Goal: Task Accomplishment & Management: Manage account settings

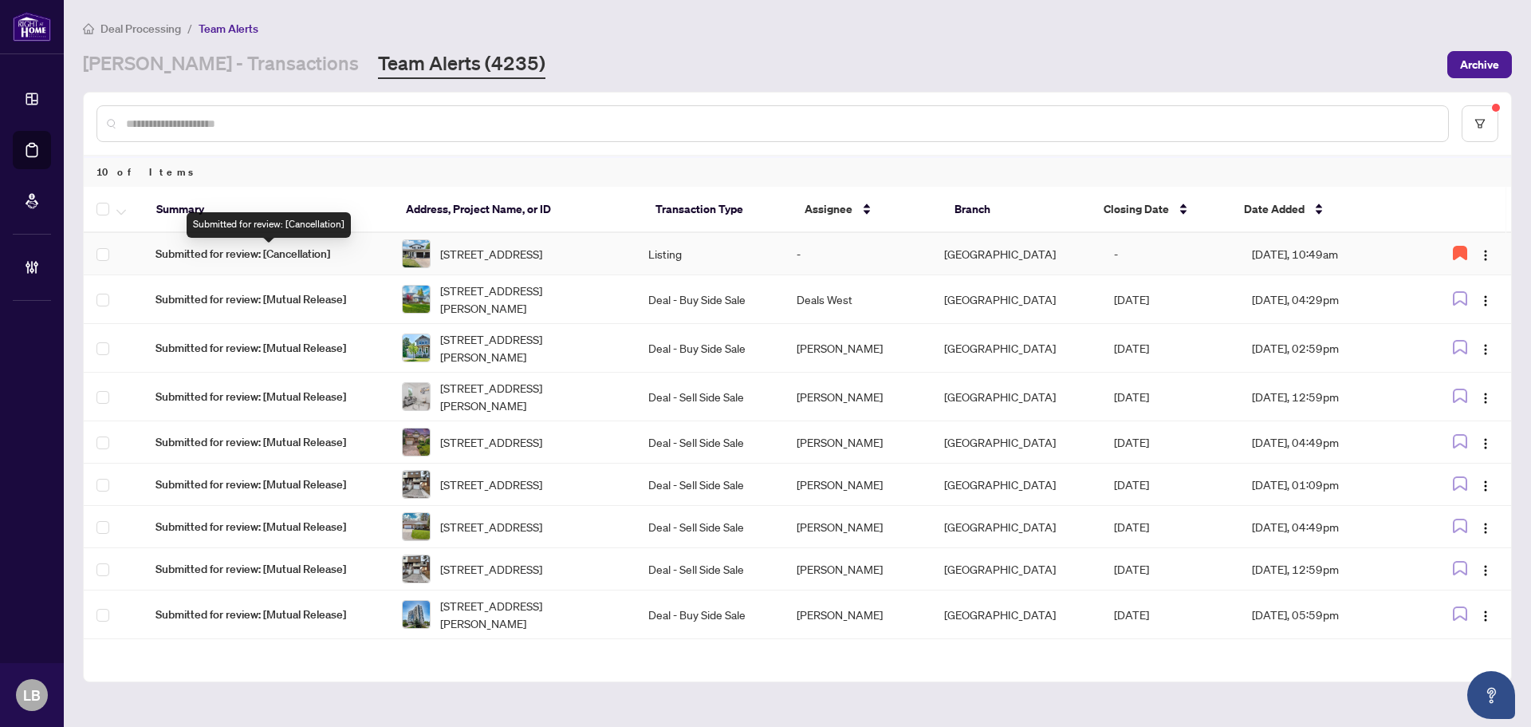
click at [254, 254] on span "Submitted for review: [Cancellation]" at bounding box center [266, 254] width 221 height 18
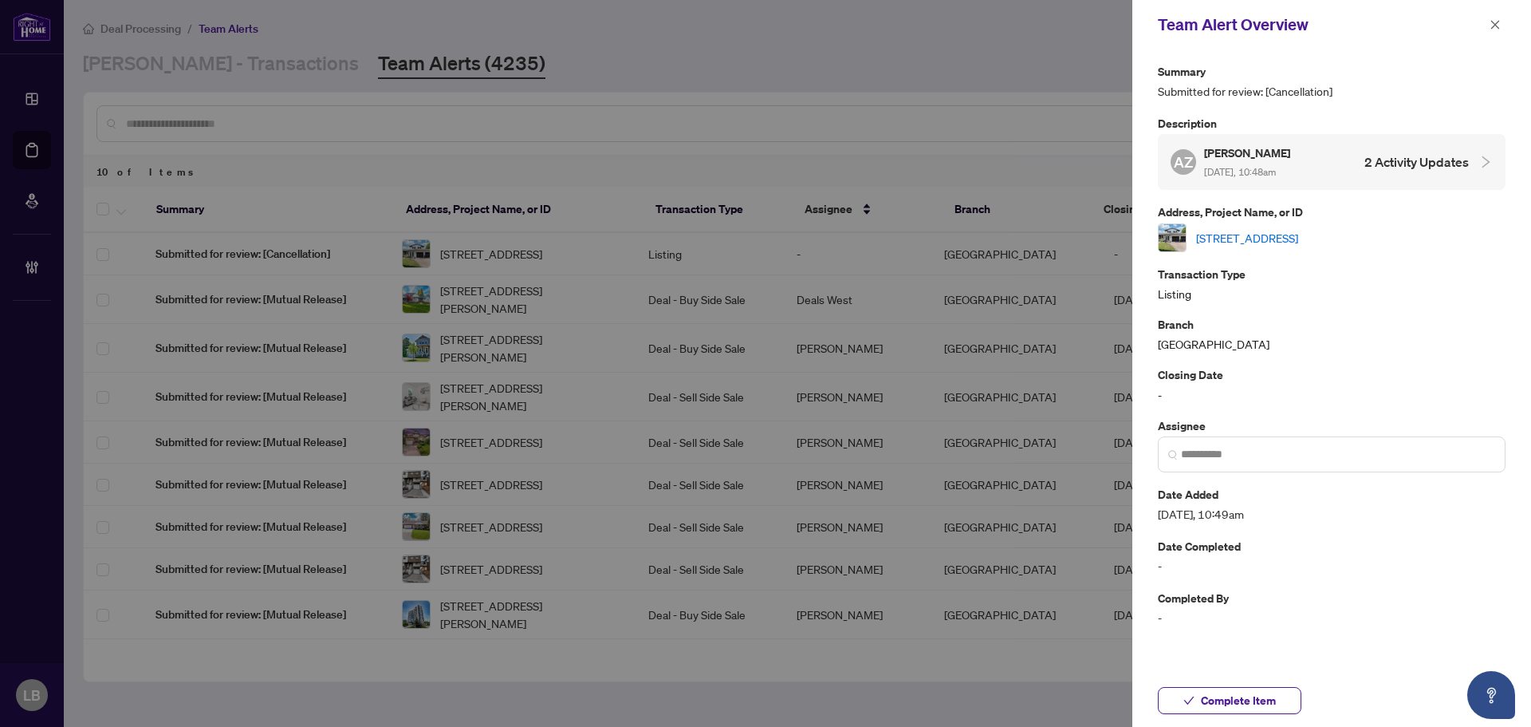
click at [1294, 234] on link "5 Lower Canada Drive, Niagara-on-the-Lake, ON L0S 1J0, Canada" at bounding box center [1247, 238] width 102 height 18
click at [1493, 22] on icon "close" at bounding box center [1495, 24] width 11 height 11
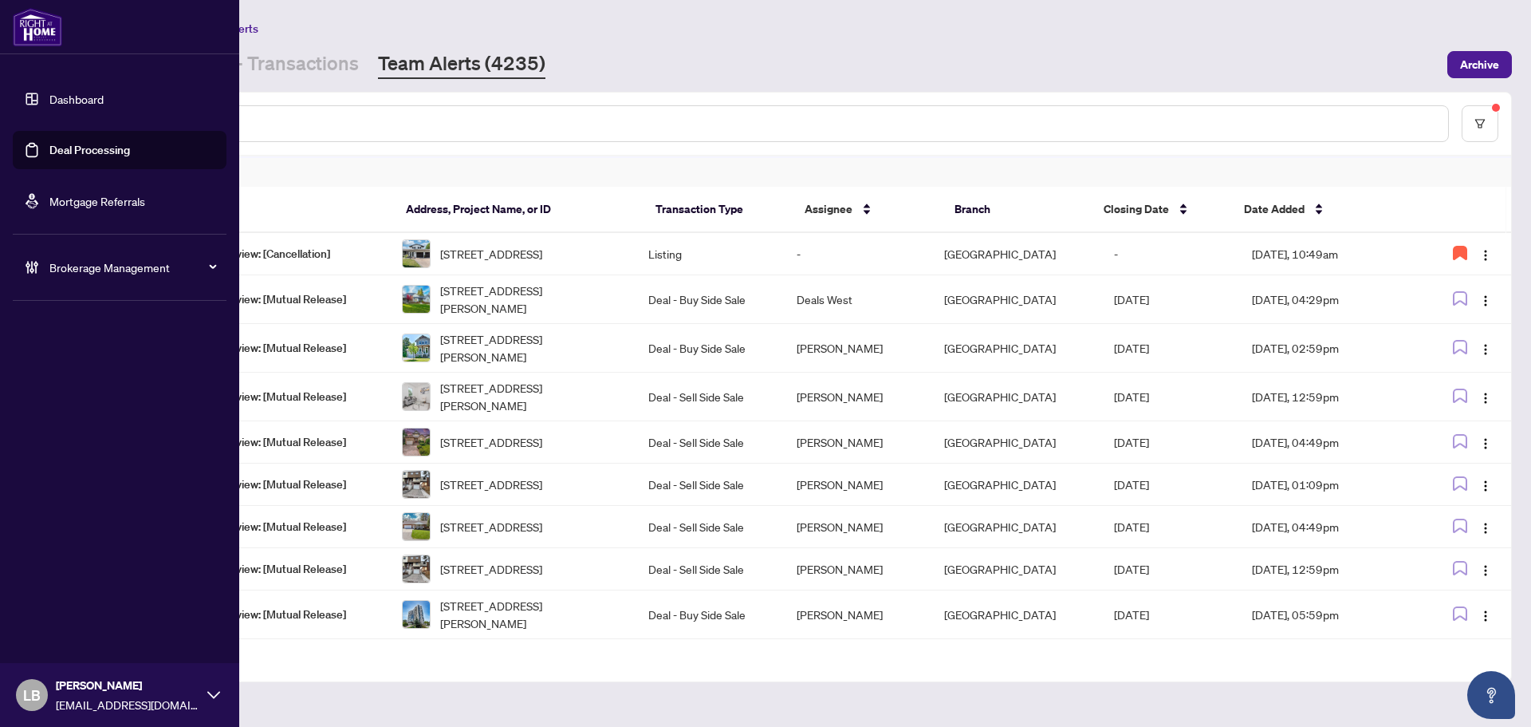
click at [49, 97] on link "Dashboard" at bounding box center [76, 99] width 54 height 14
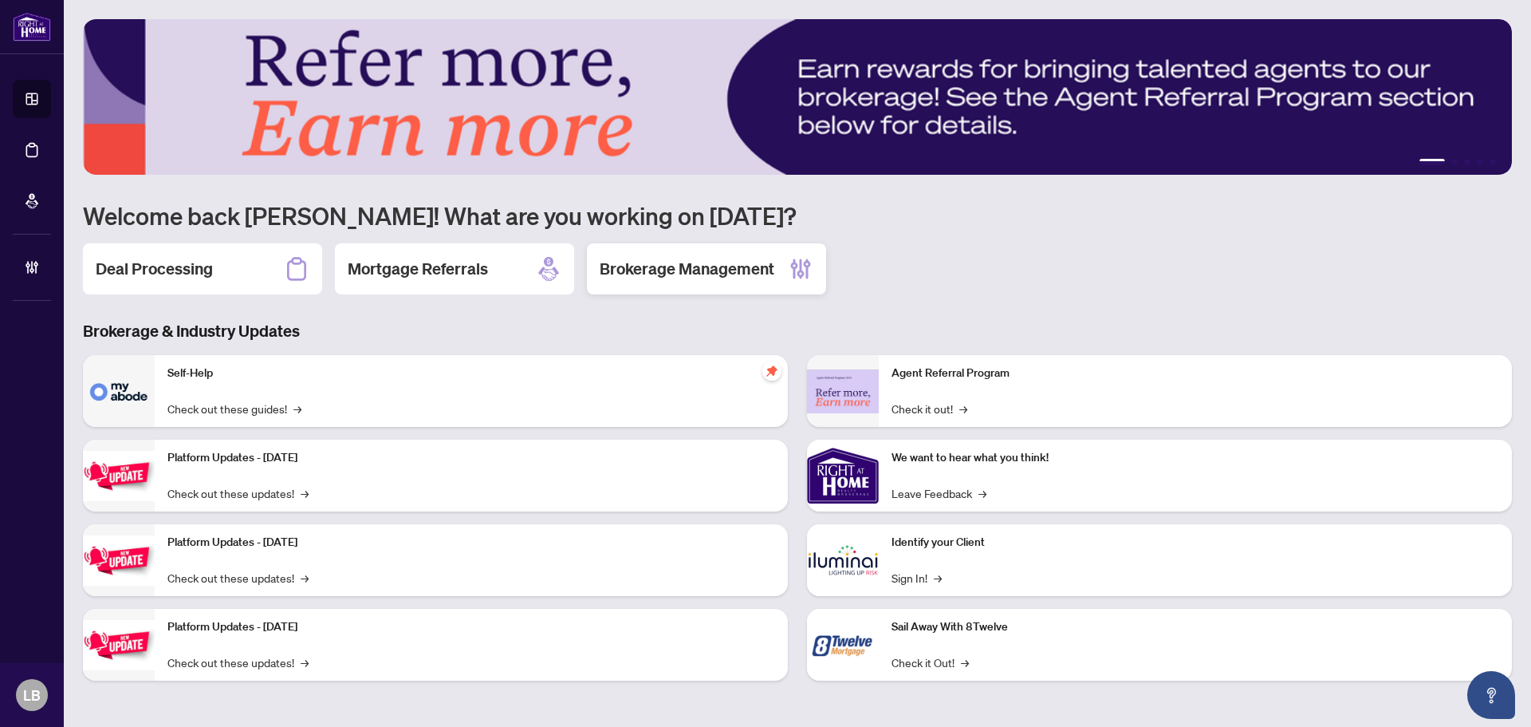
click at [715, 262] on h2 "Brokerage Management" at bounding box center [687, 269] width 175 height 22
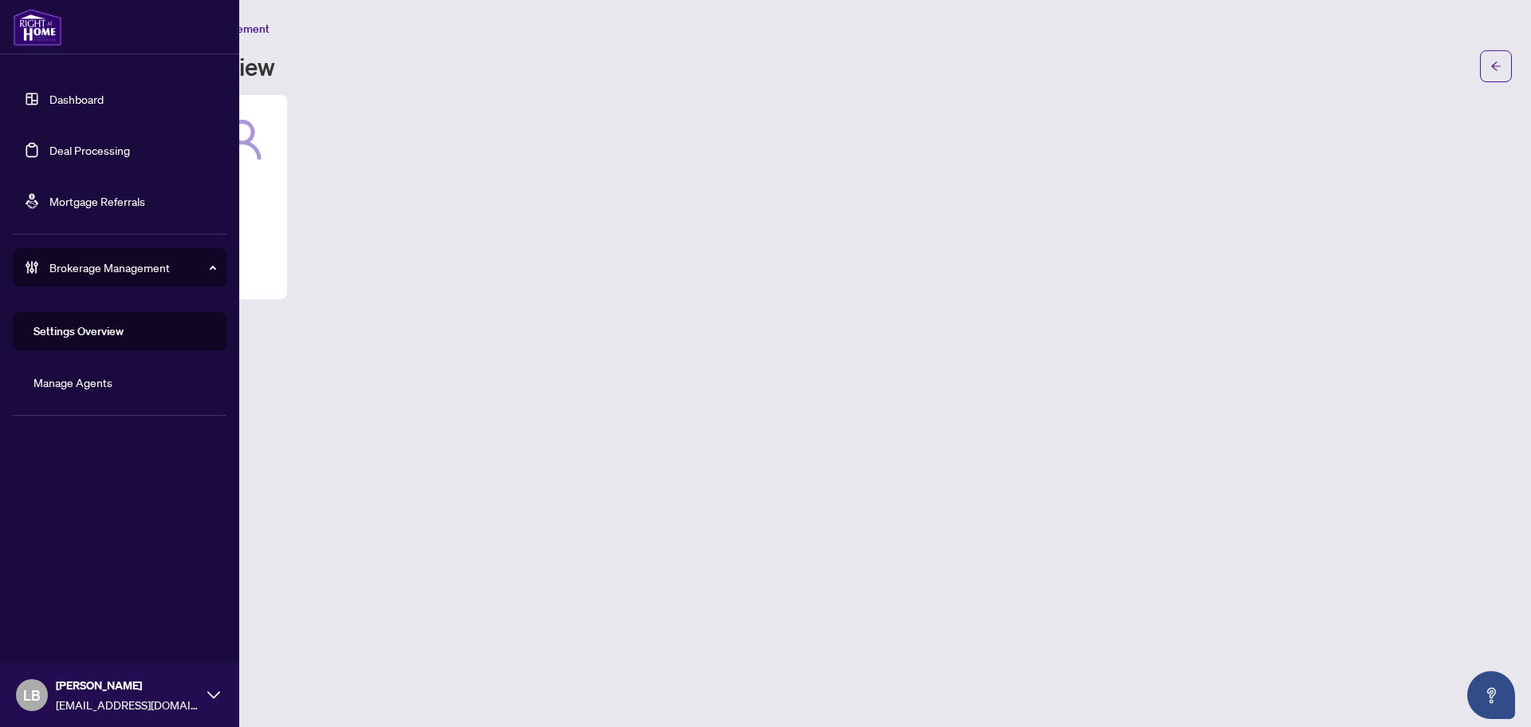
click at [49, 92] on link "Dashboard" at bounding box center [76, 99] width 54 height 14
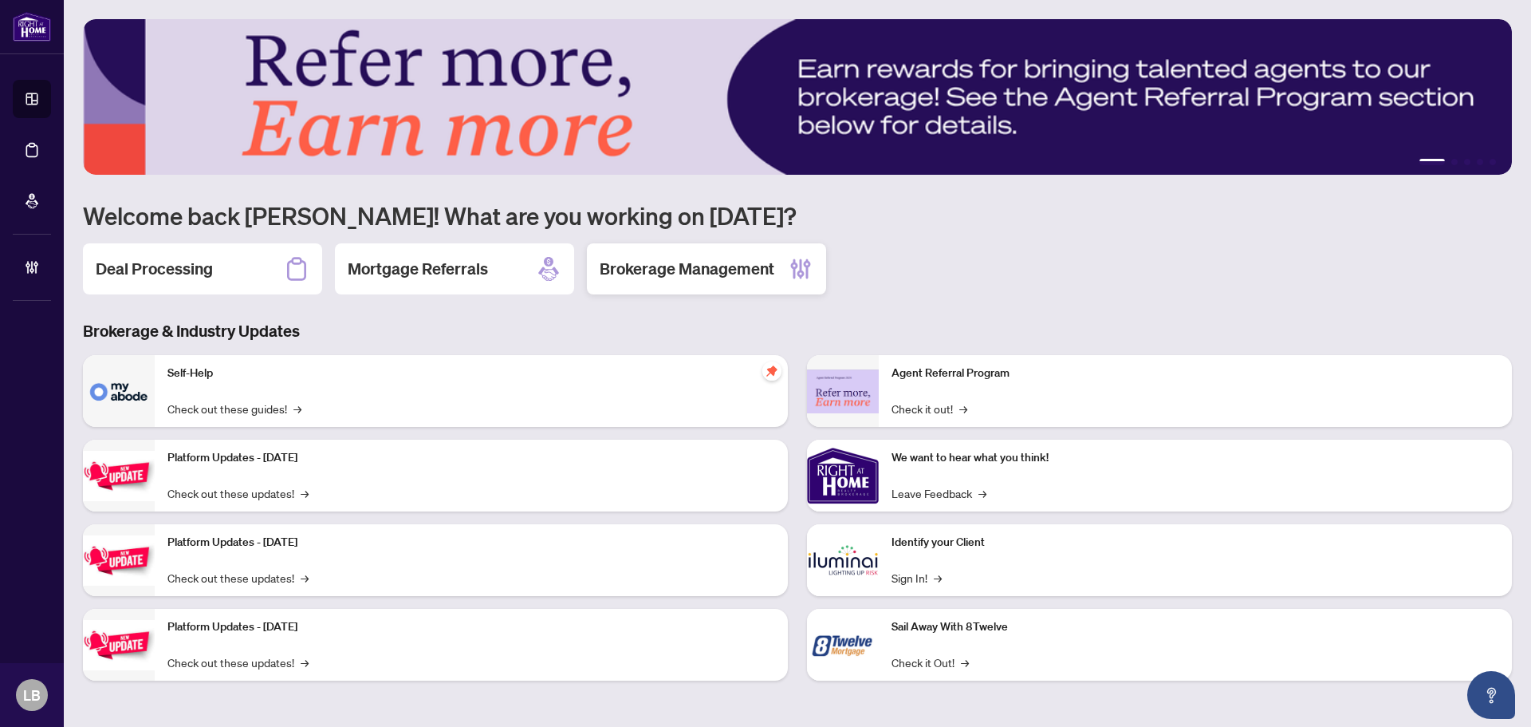
click at [707, 266] on h2 "Brokerage Management" at bounding box center [687, 269] width 175 height 22
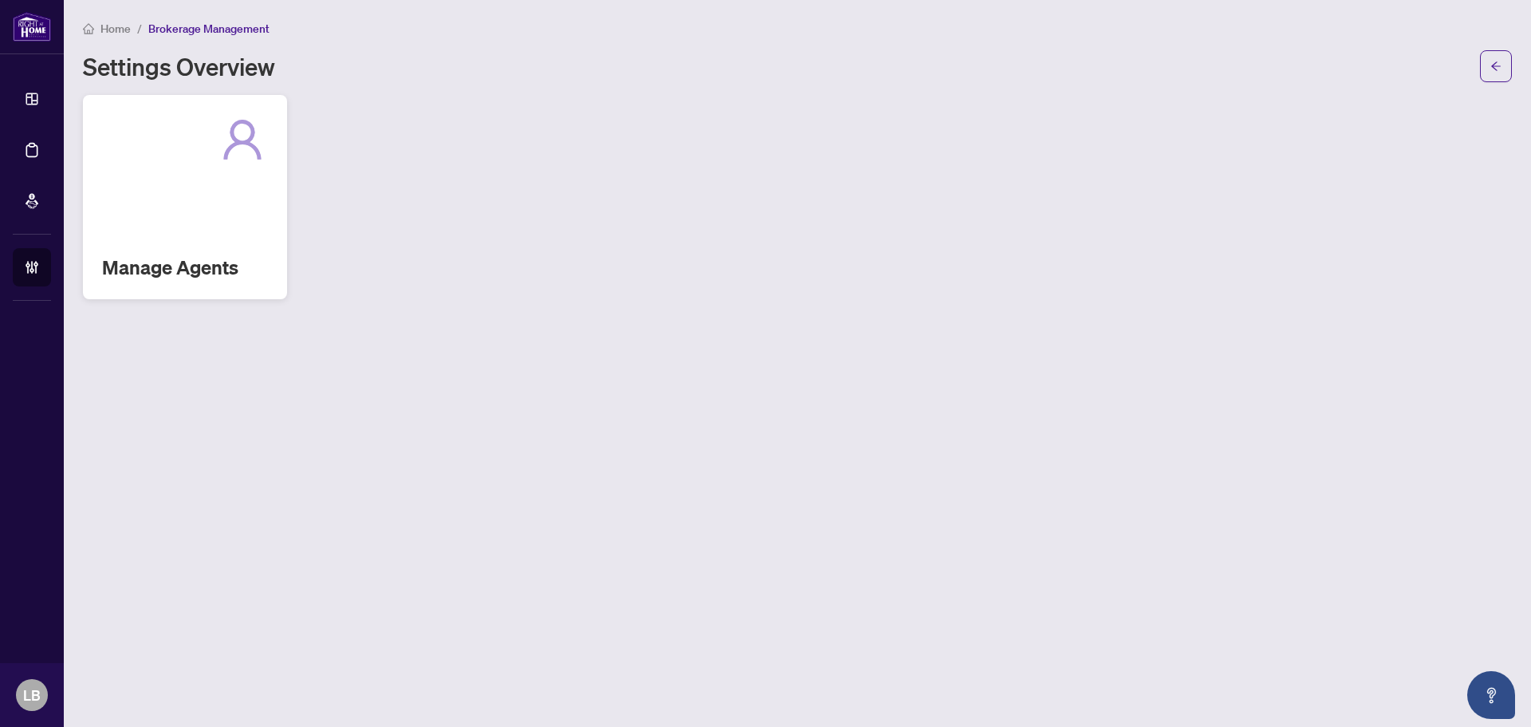
click at [128, 246] on div "Manage Agents" at bounding box center [185, 197] width 204 height 204
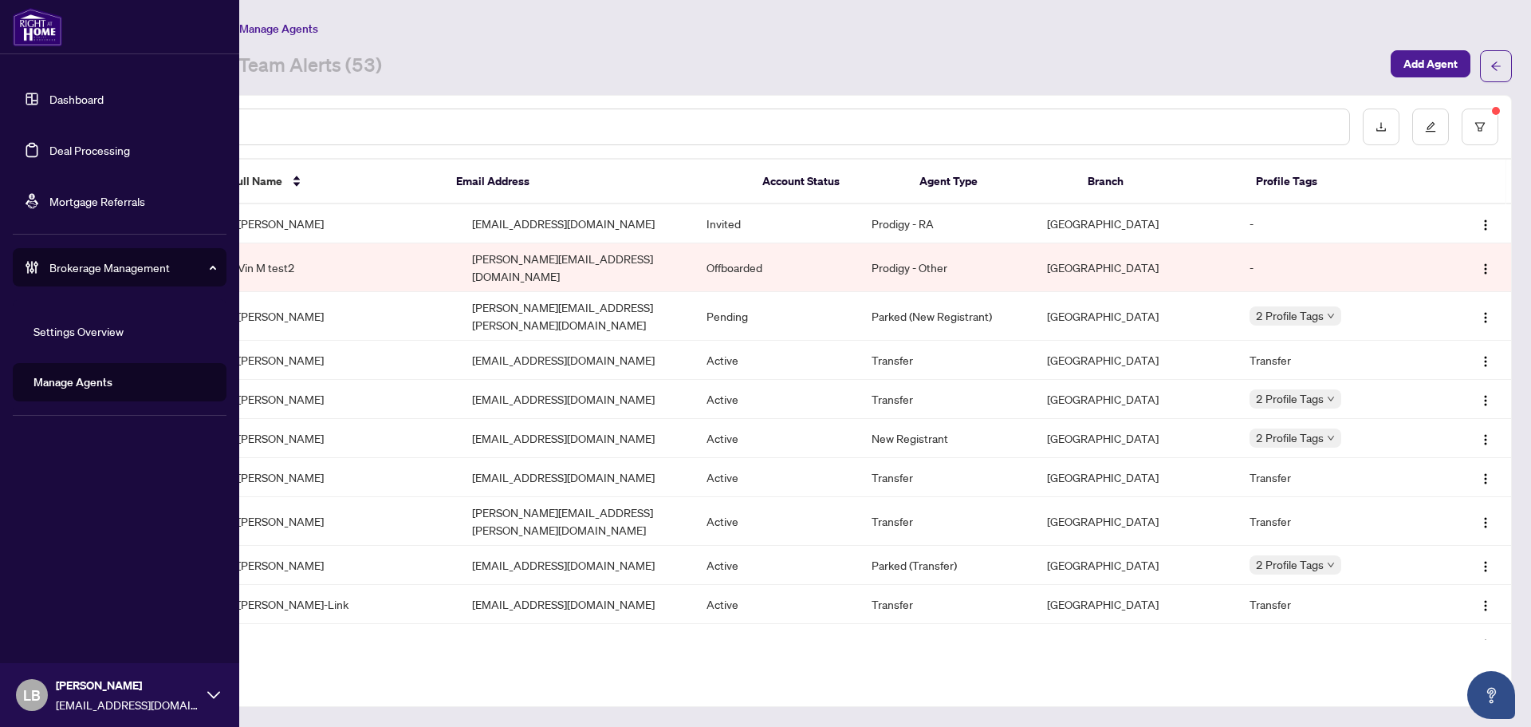
click at [49, 100] on link "Dashboard" at bounding box center [76, 99] width 54 height 14
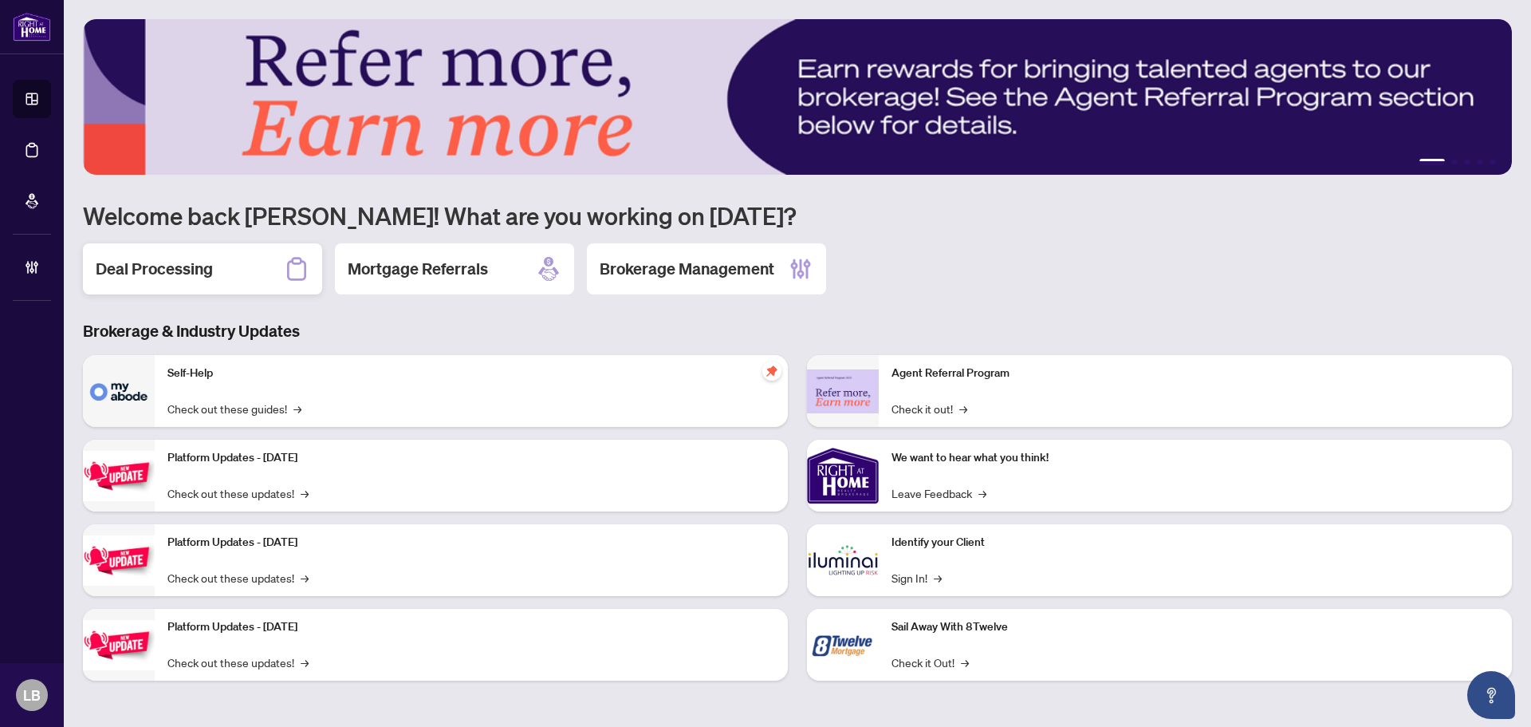
click at [185, 261] on h2 "Deal Processing" at bounding box center [154, 269] width 117 height 22
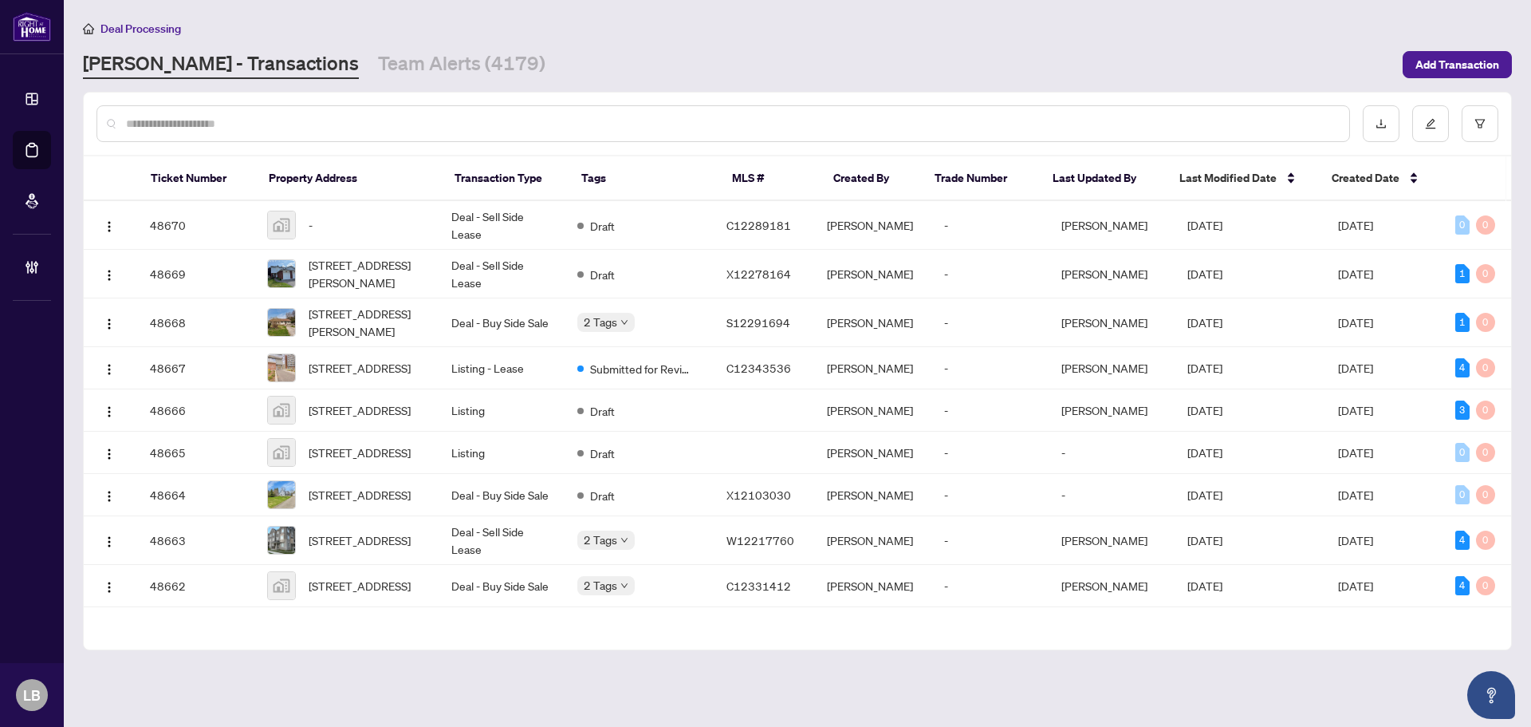
click at [186, 116] on input "text" at bounding box center [731, 124] width 1211 height 18
click at [1441, 59] on span "Add Transaction" at bounding box center [1458, 65] width 84 height 26
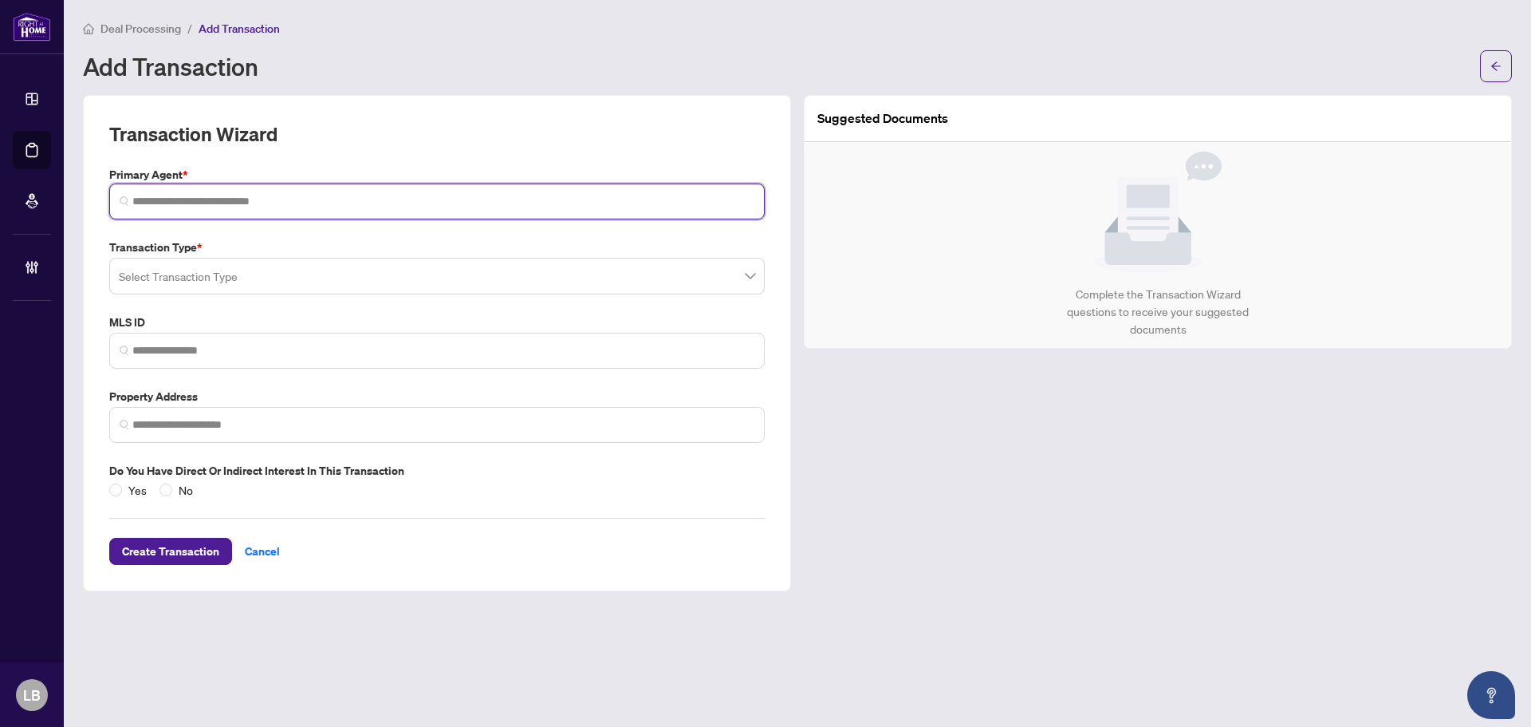
click at [231, 199] on input "search" at bounding box center [443, 201] width 622 height 17
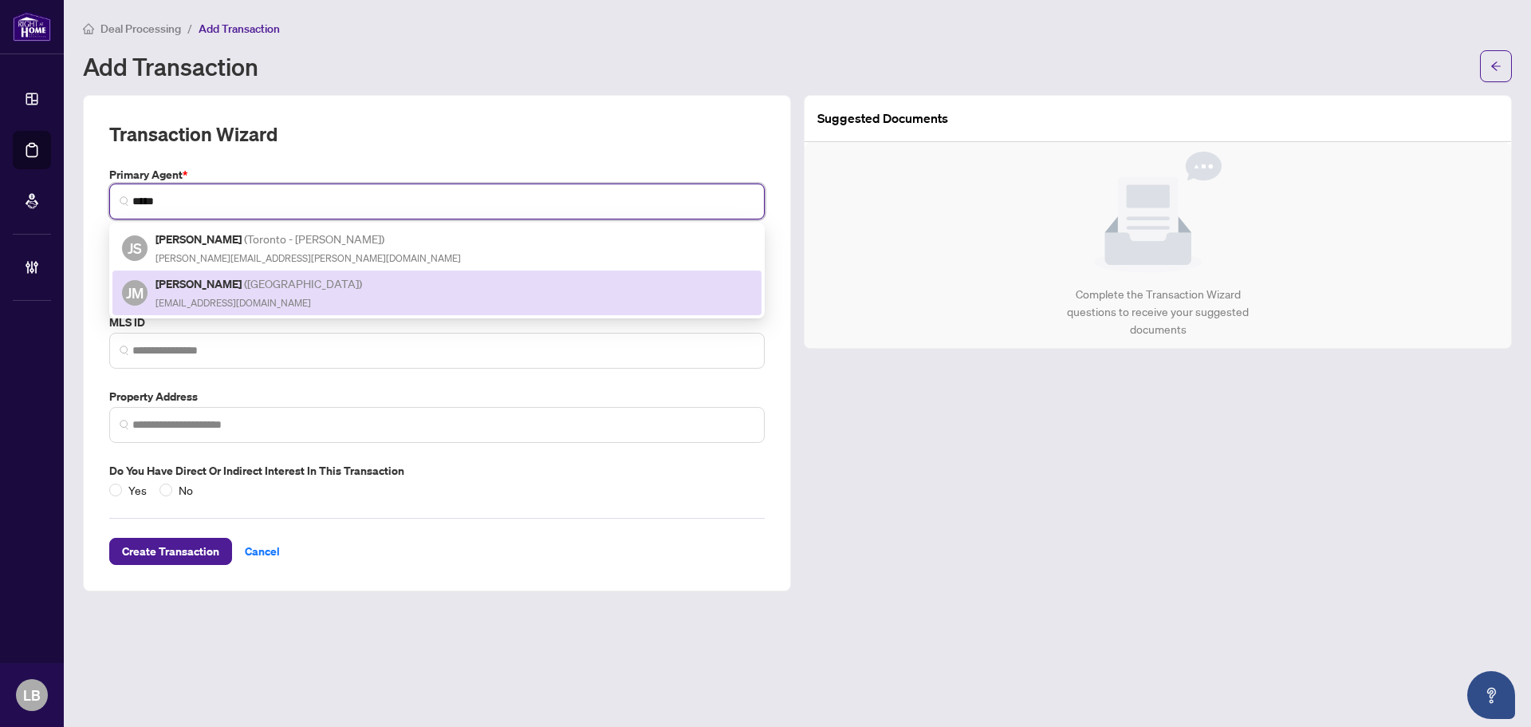
click at [231, 289] on h5 "Jaimee Marks ( Burlington )" at bounding box center [260, 283] width 209 height 18
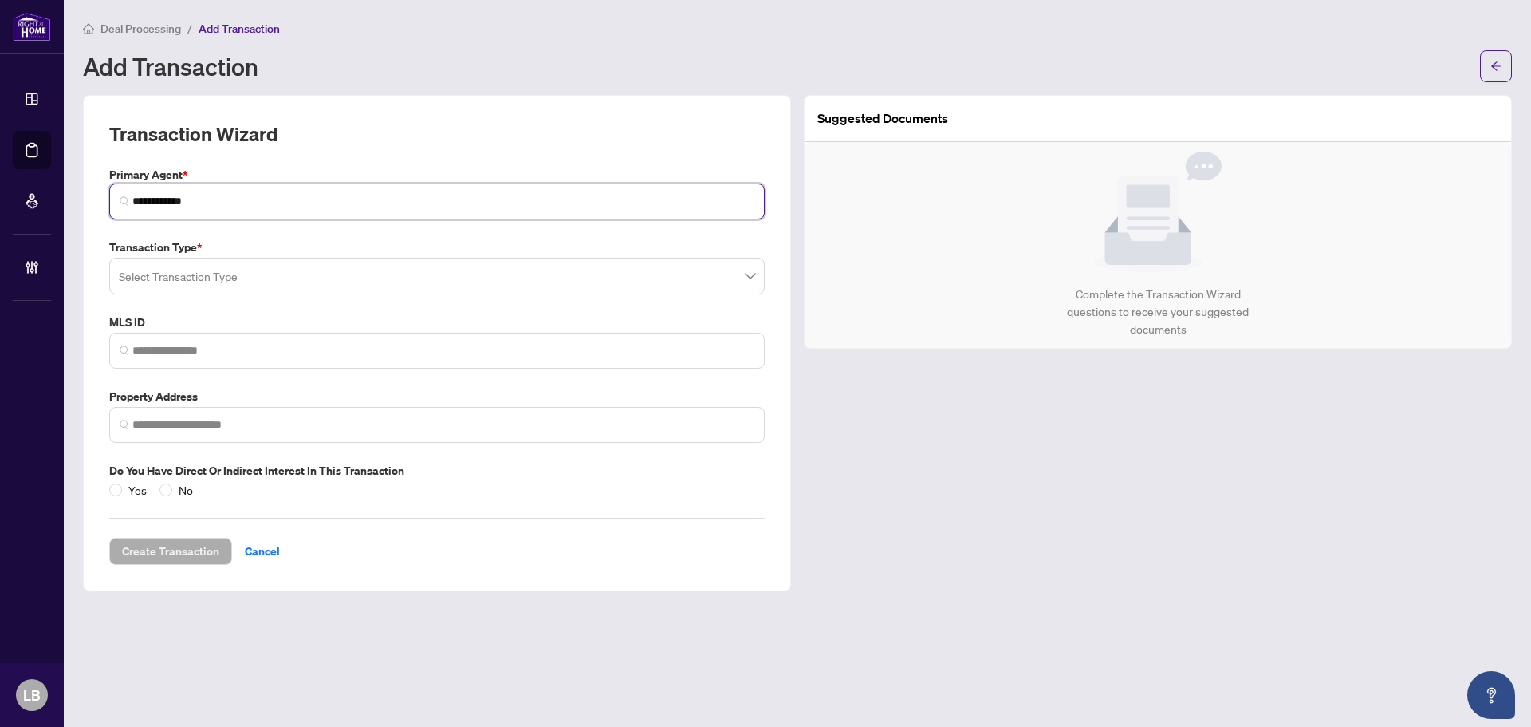
type input "**********"
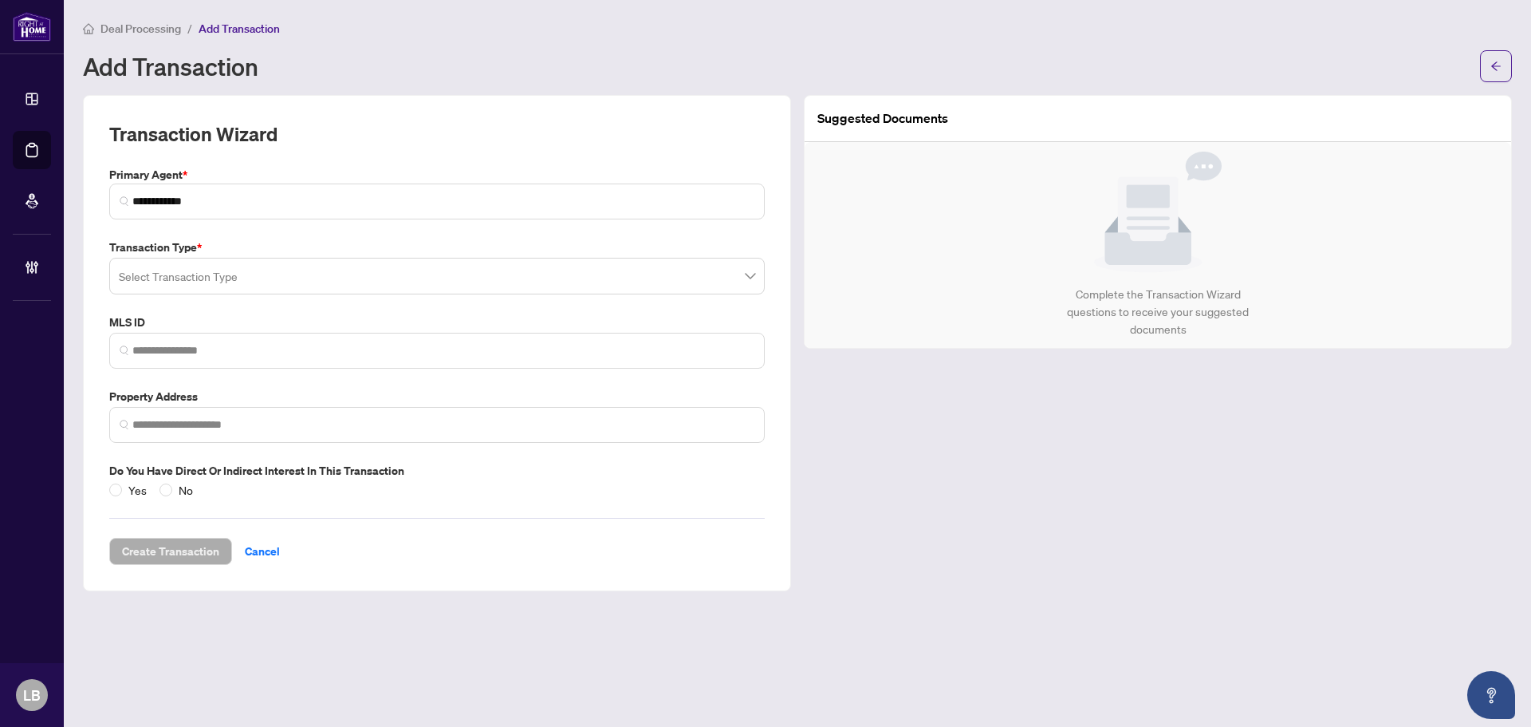
click at [225, 277] on input "search" at bounding box center [430, 278] width 622 height 35
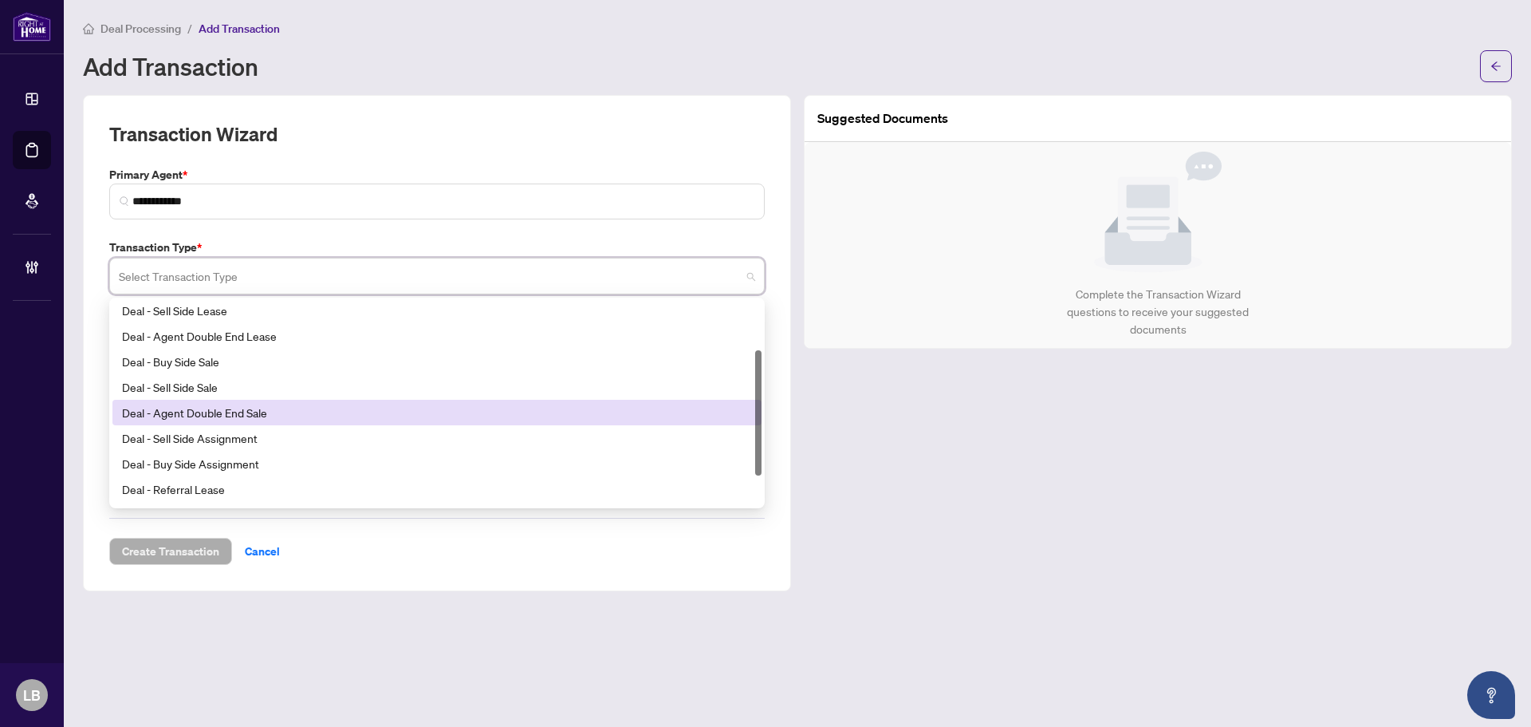
scroll to position [128, 0]
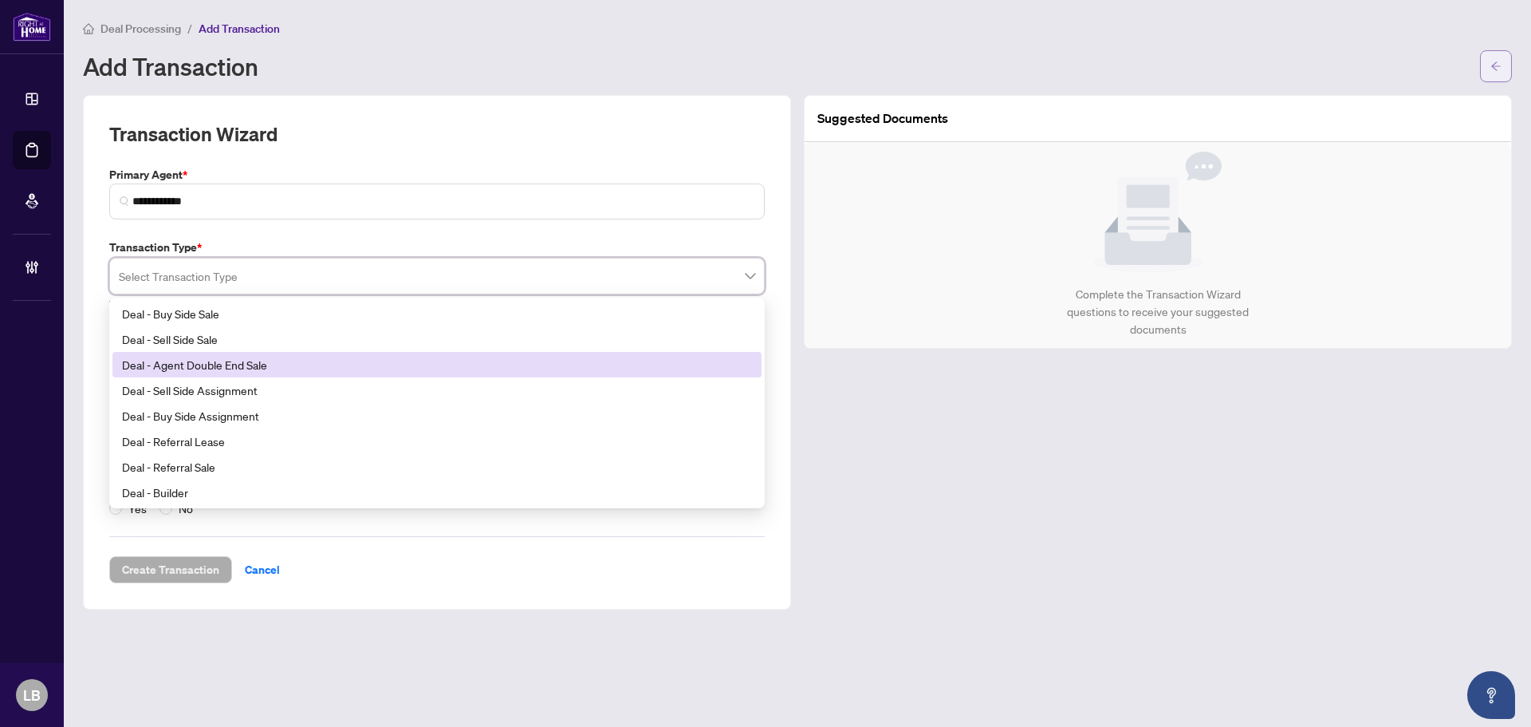
click at [1496, 53] on span "button" at bounding box center [1496, 66] width 11 height 26
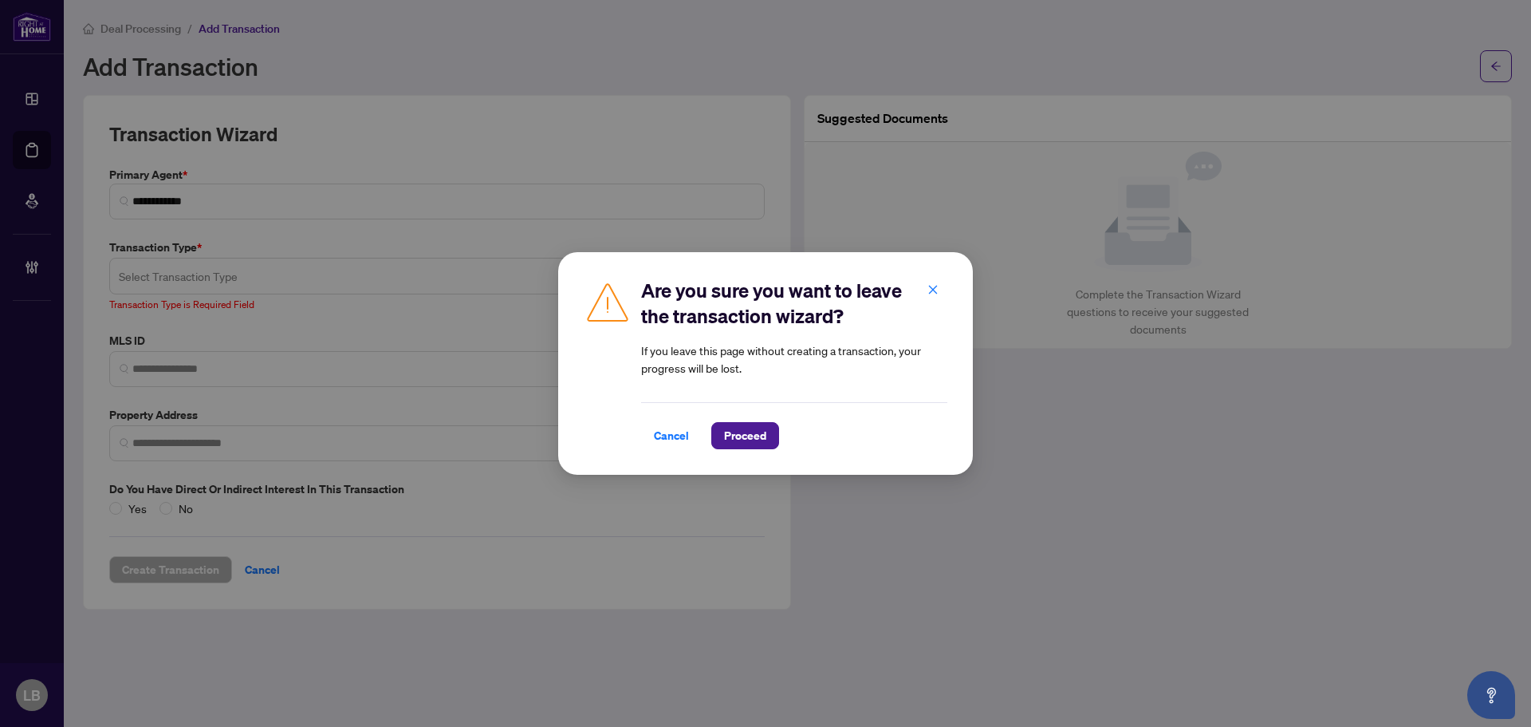
click at [746, 438] on span "Proceed" at bounding box center [745, 436] width 42 height 26
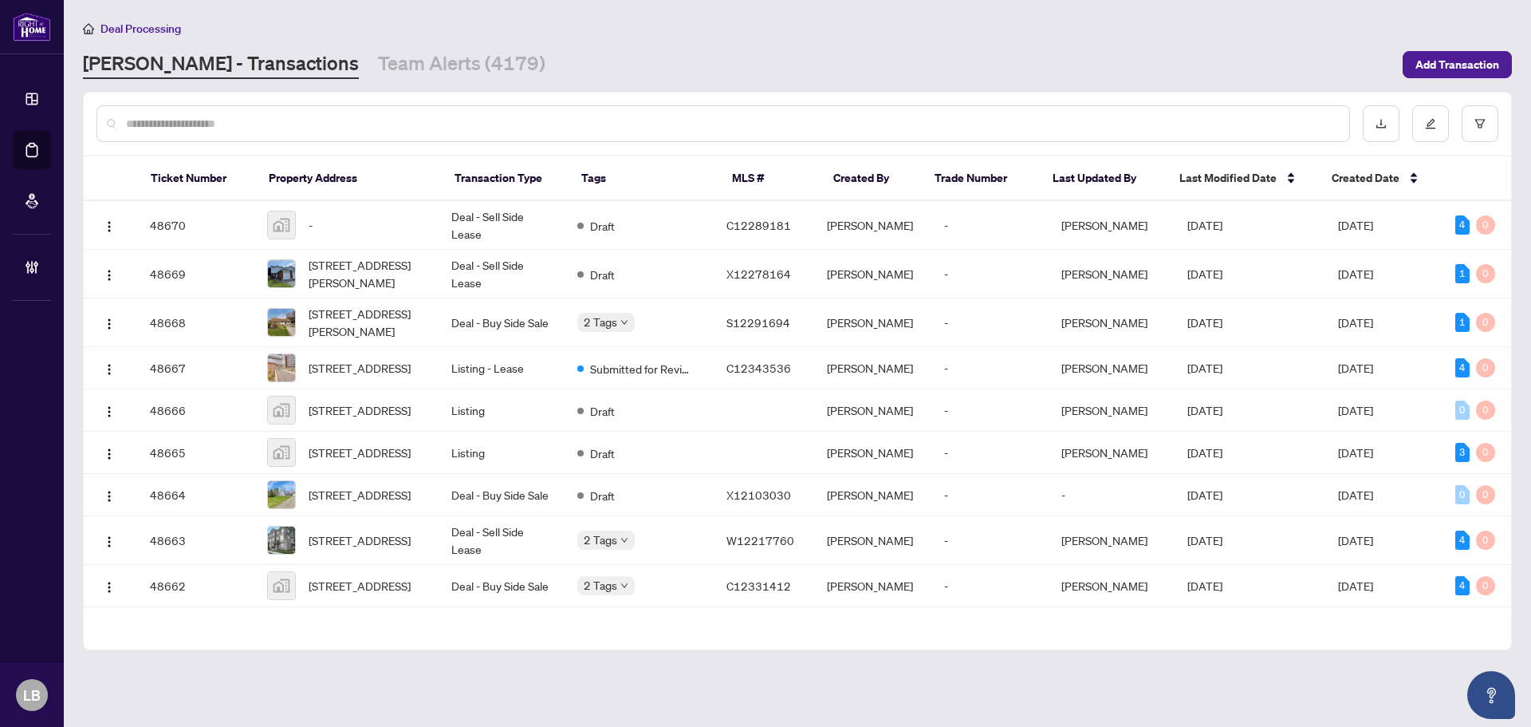
click at [258, 117] on input "text" at bounding box center [731, 124] width 1211 height 18
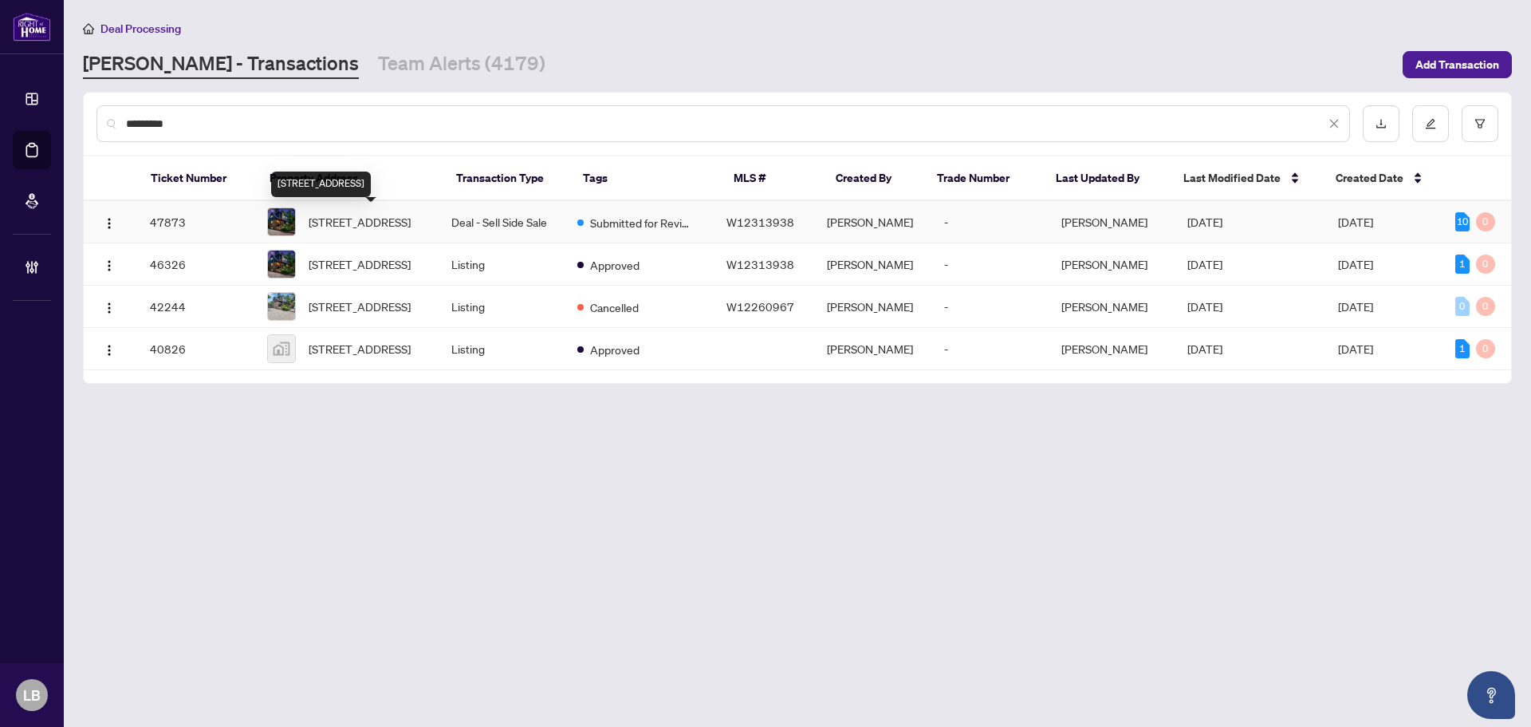
type input "*********"
click at [374, 226] on span "2330 Parkway Dr, Burlington, Ontario L7P 1T5, Canada" at bounding box center [360, 222] width 102 height 18
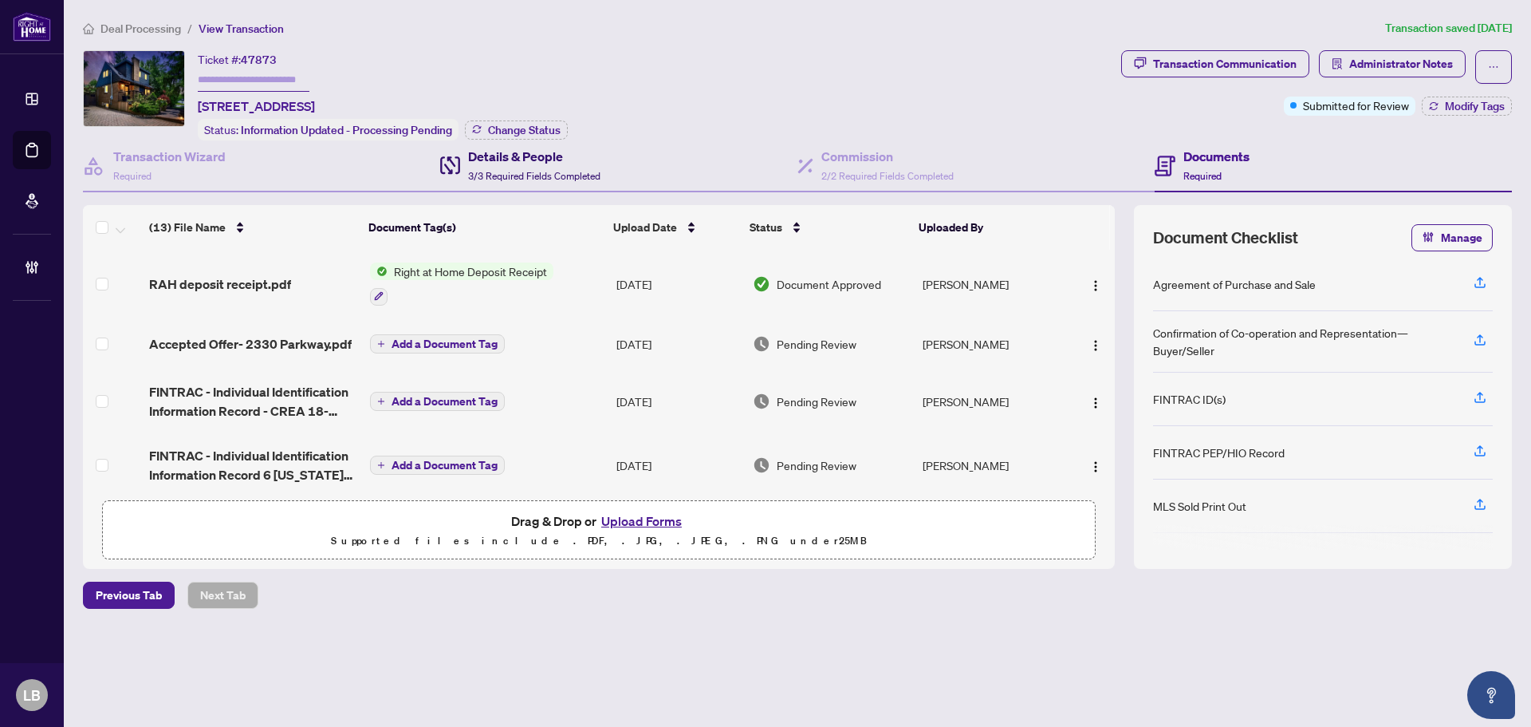
click at [529, 171] on span "3/3 Required Fields Completed" at bounding box center [534, 176] width 132 height 12
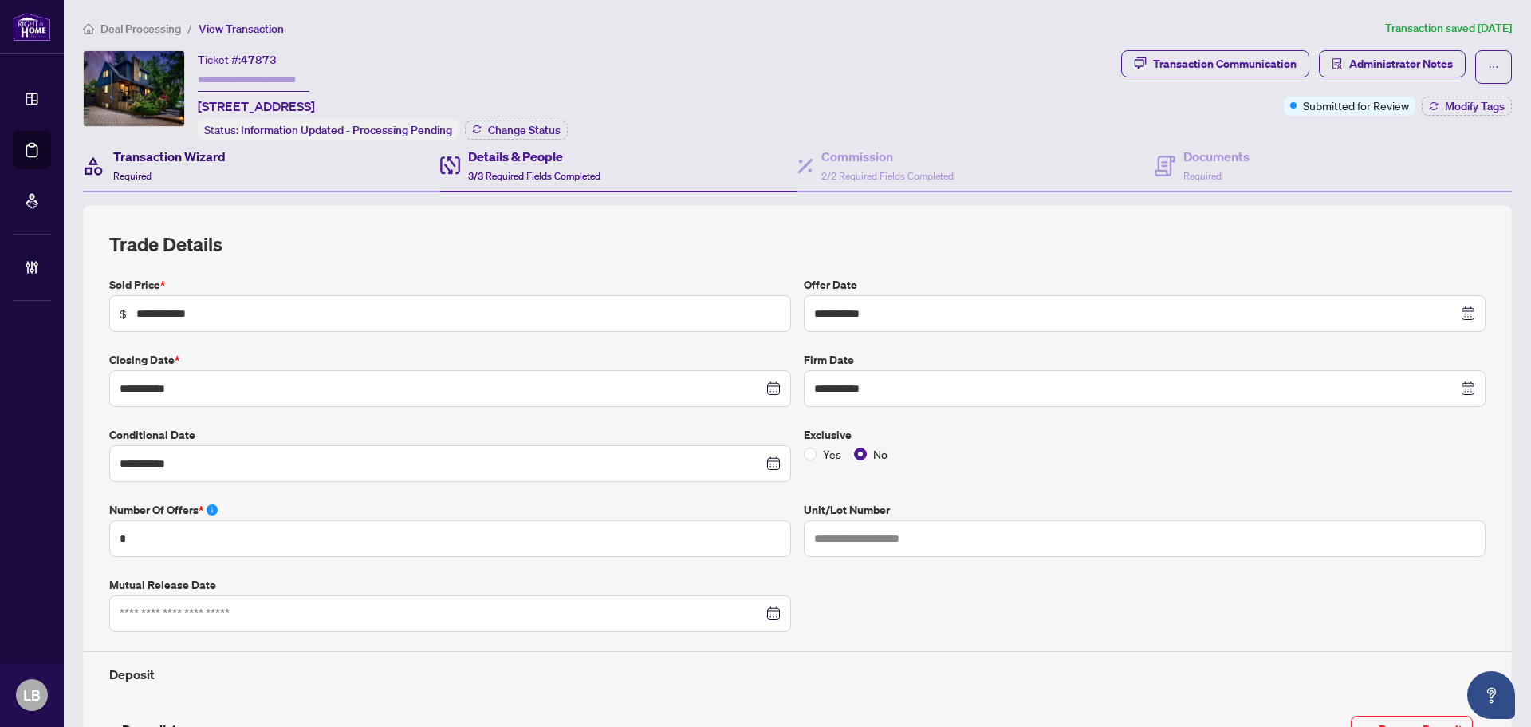
click at [158, 158] on h4 "Transaction Wizard" at bounding box center [169, 156] width 112 height 19
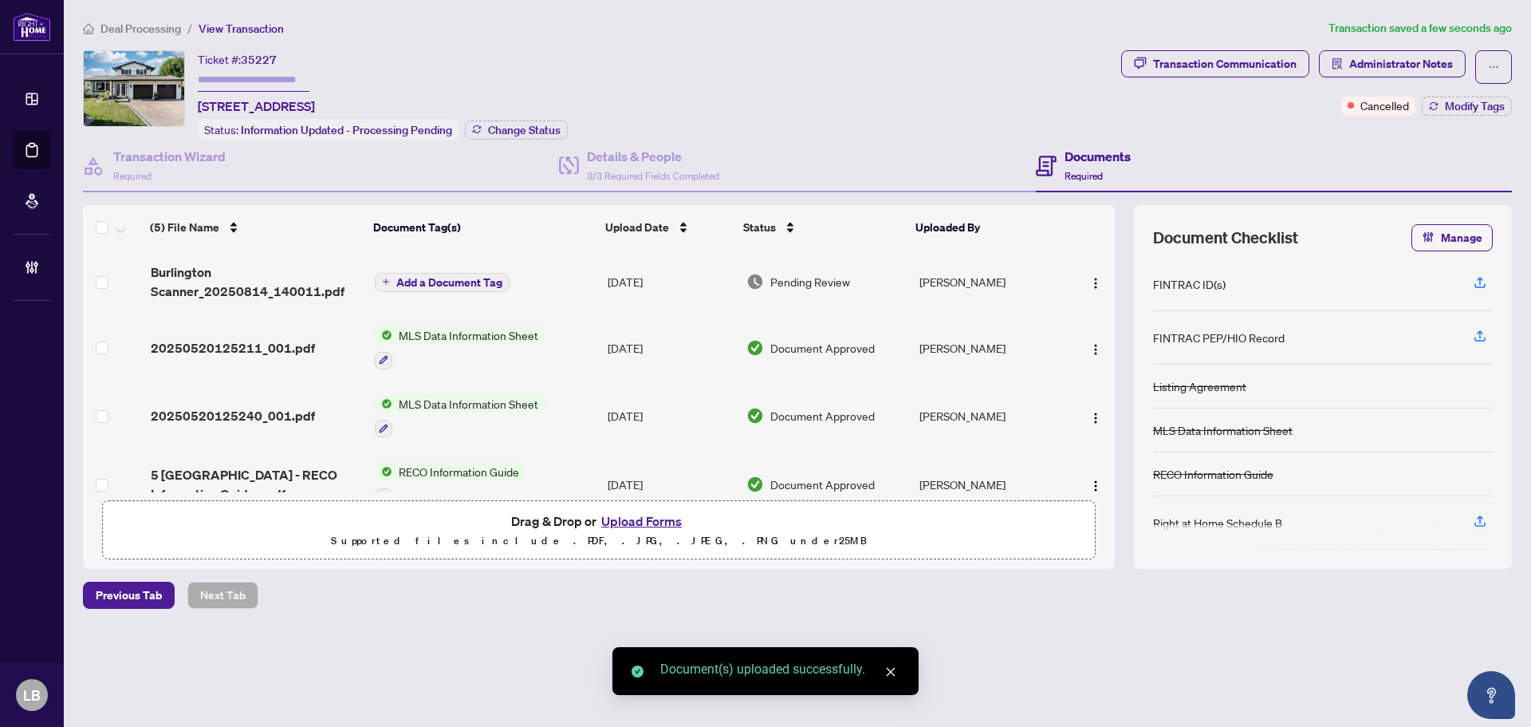
click at [452, 277] on span "Add a Document Tag" at bounding box center [449, 282] width 106 height 11
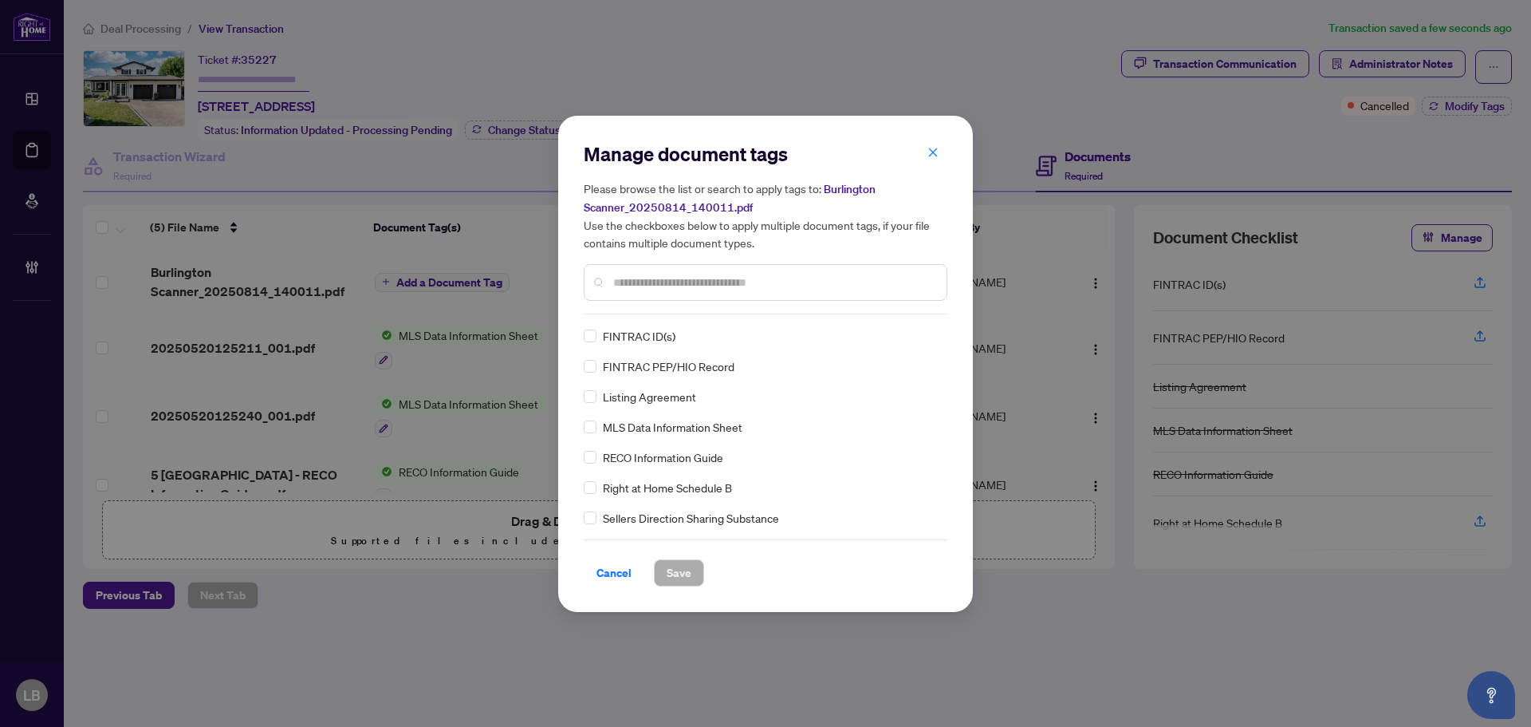
click at [663, 283] on input "text" at bounding box center [773, 283] width 321 height 18
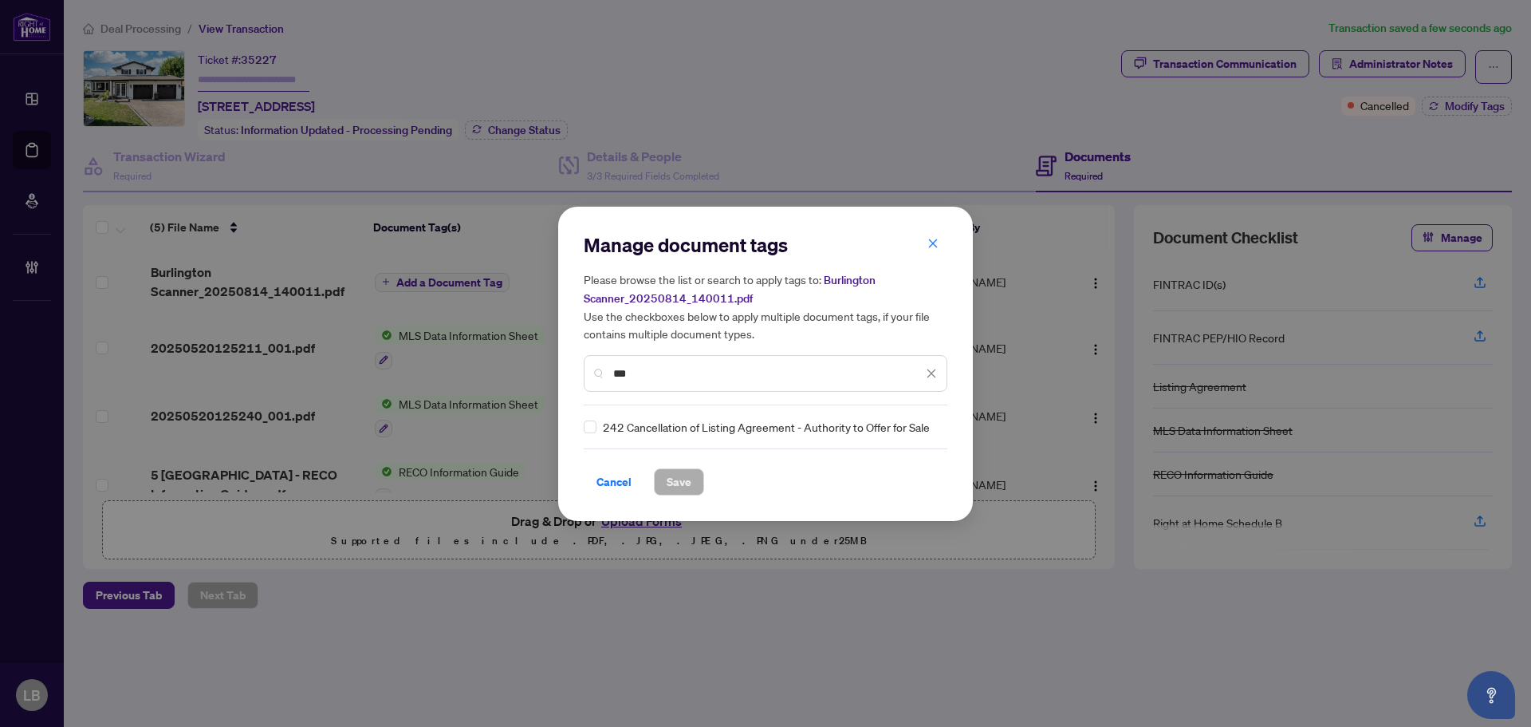
type input "***"
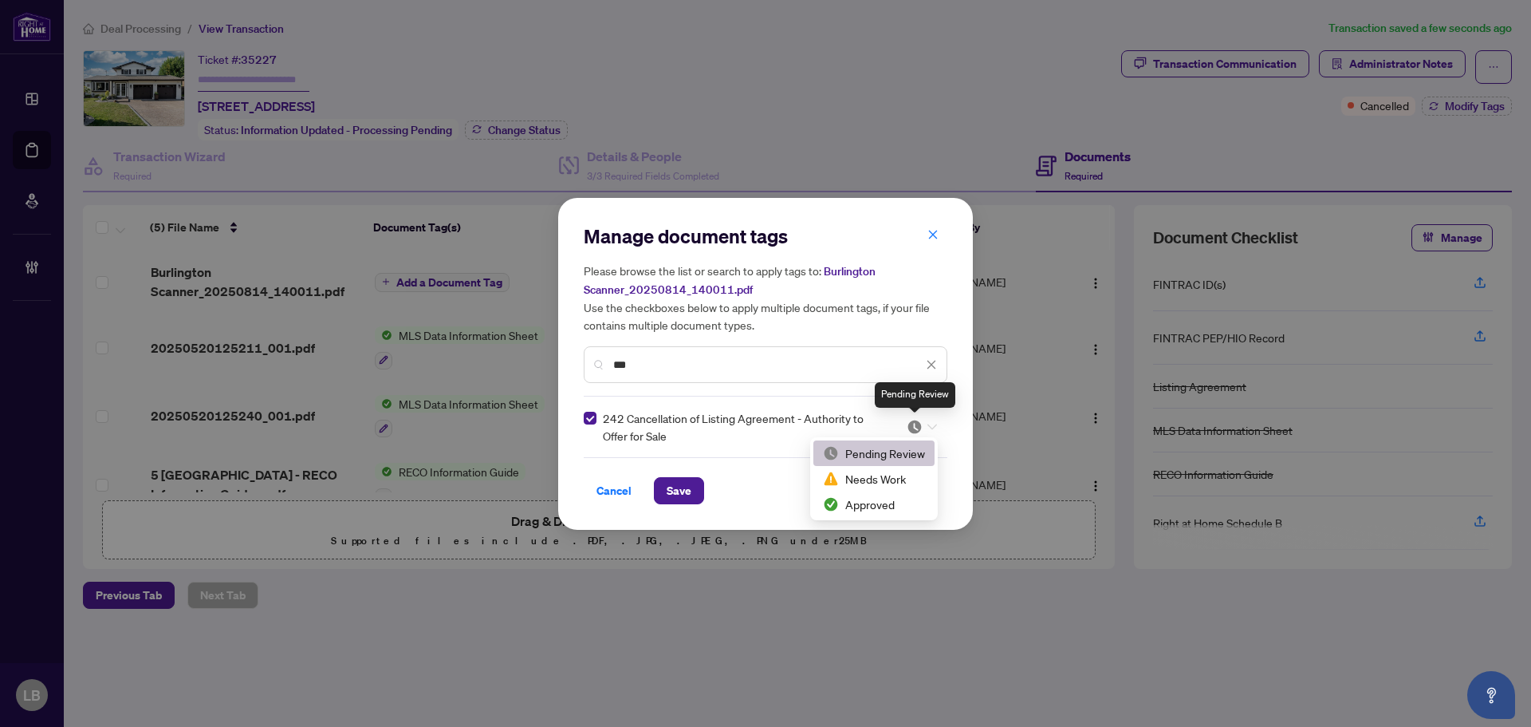
click at [919, 425] on img at bounding box center [915, 427] width 16 height 16
click at [865, 506] on div "Approved" at bounding box center [874, 504] width 102 height 18
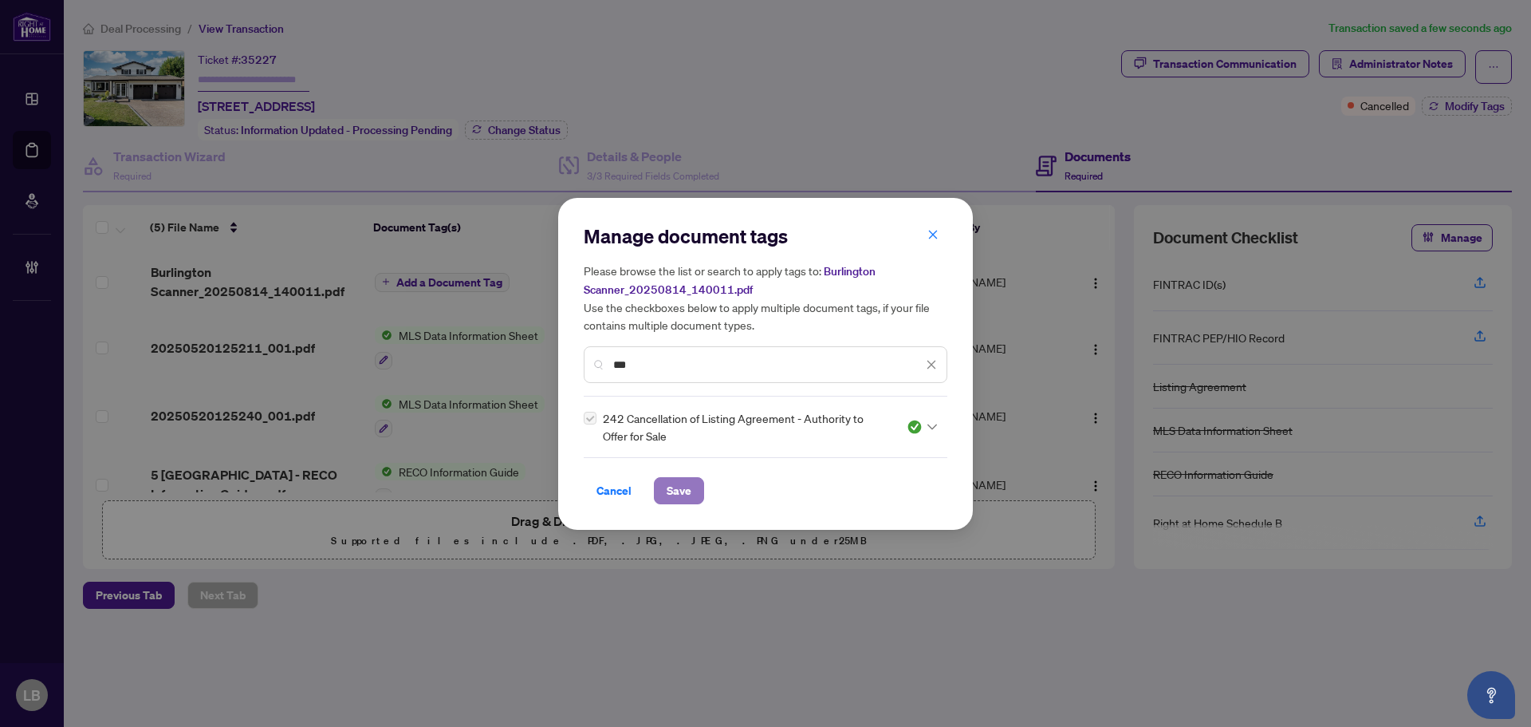
click at [684, 491] on span "Save" at bounding box center [679, 491] width 25 height 26
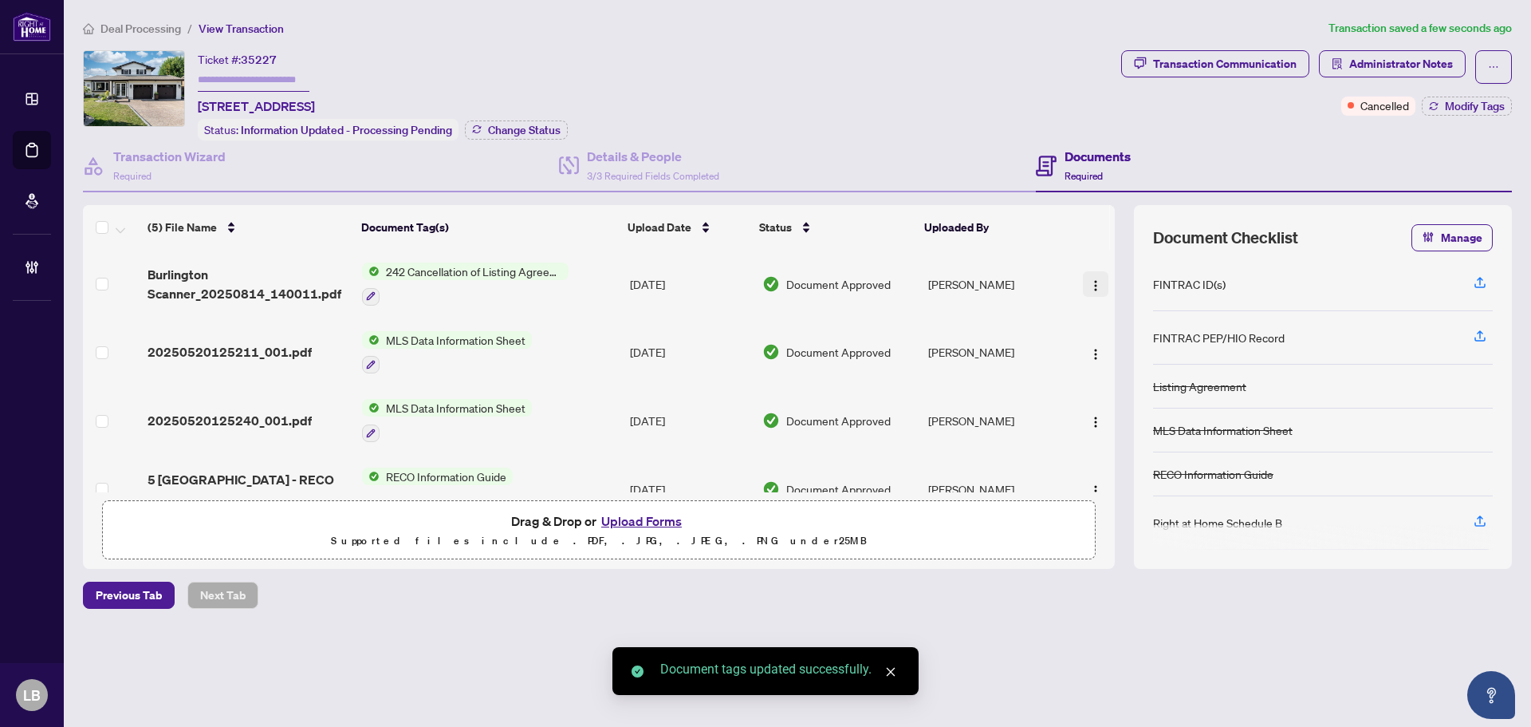
click at [1090, 281] on img "button" at bounding box center [1096, 285] width 13 height 13
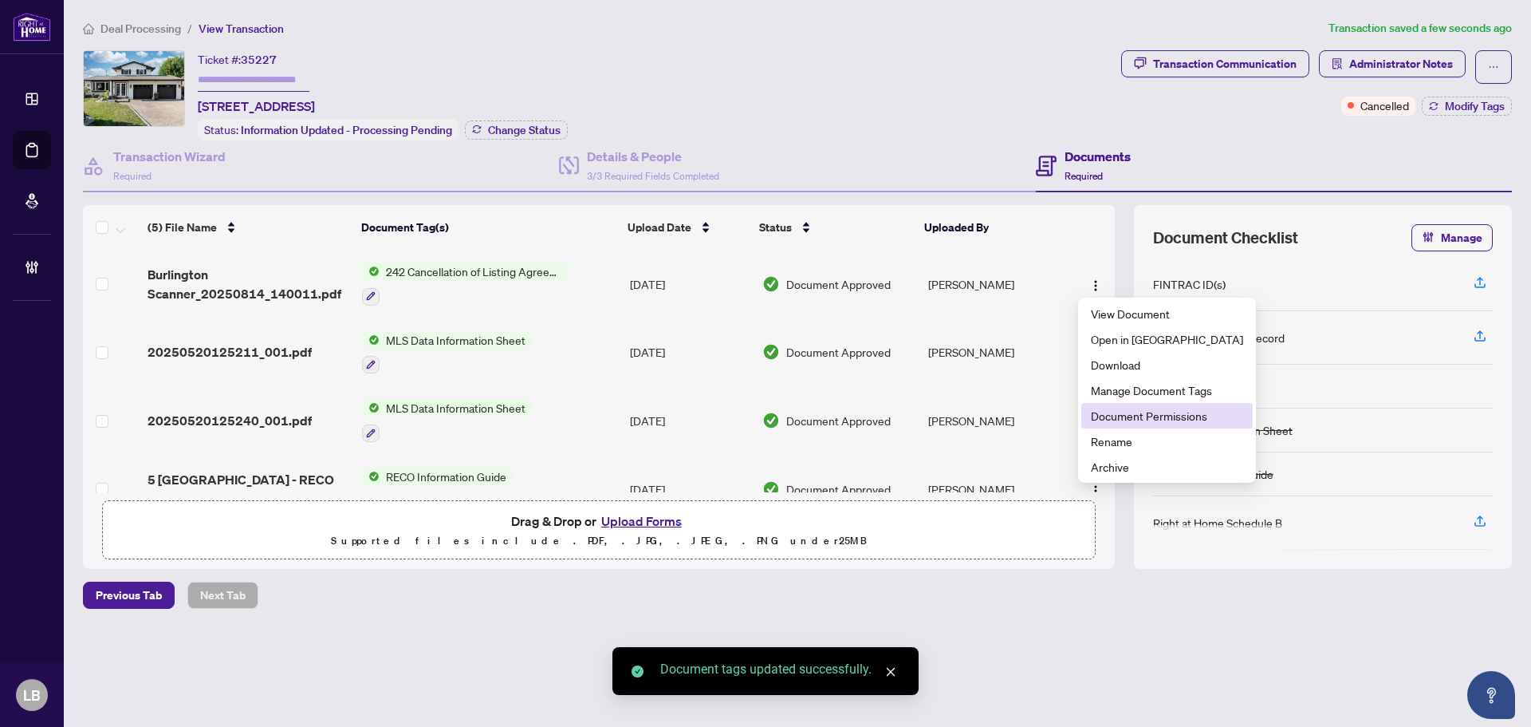
click at [1111, 415] on span "Document Permissions" at bounding box center [1167, 416] width 152 height 18
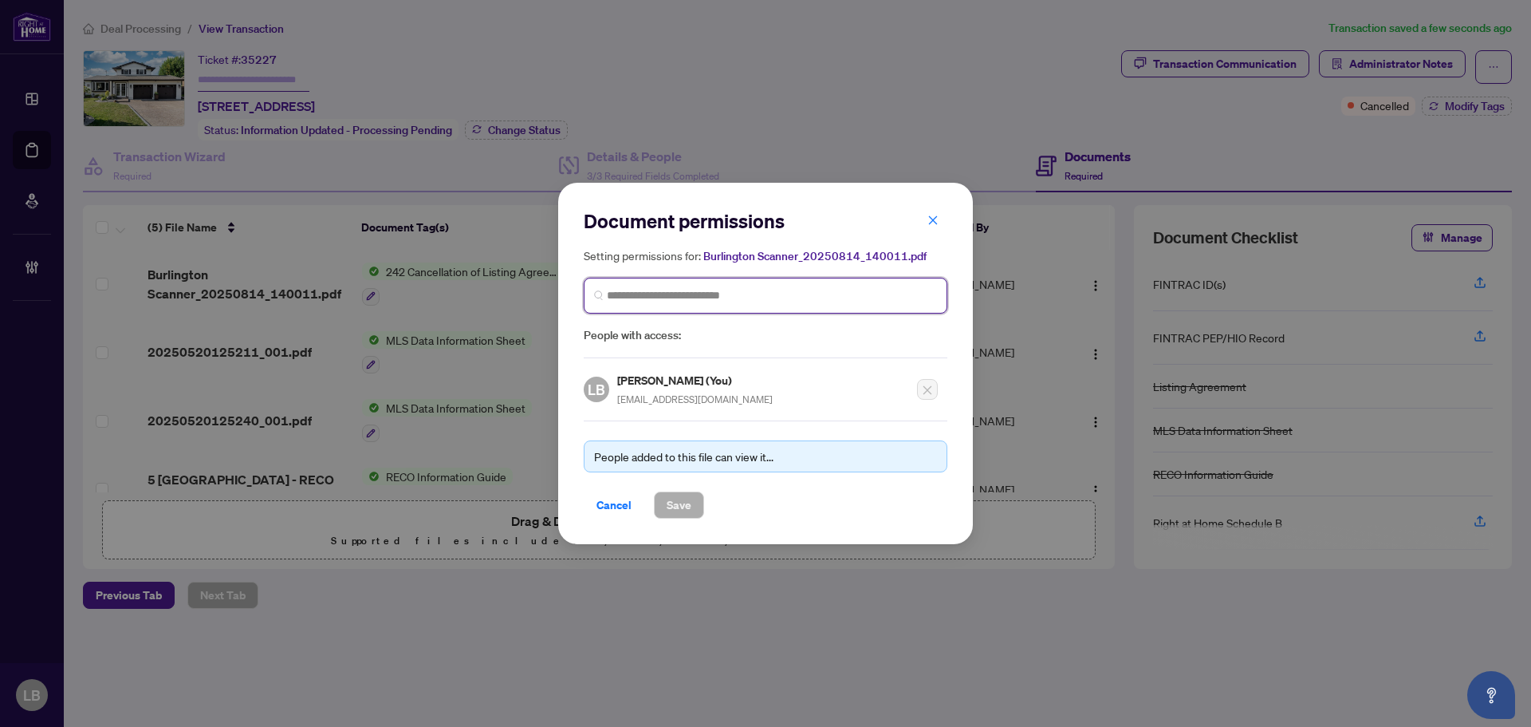
click at [652, 297] on input "search" at bounding box center [772, 295] width 330 height 17
type input "********"
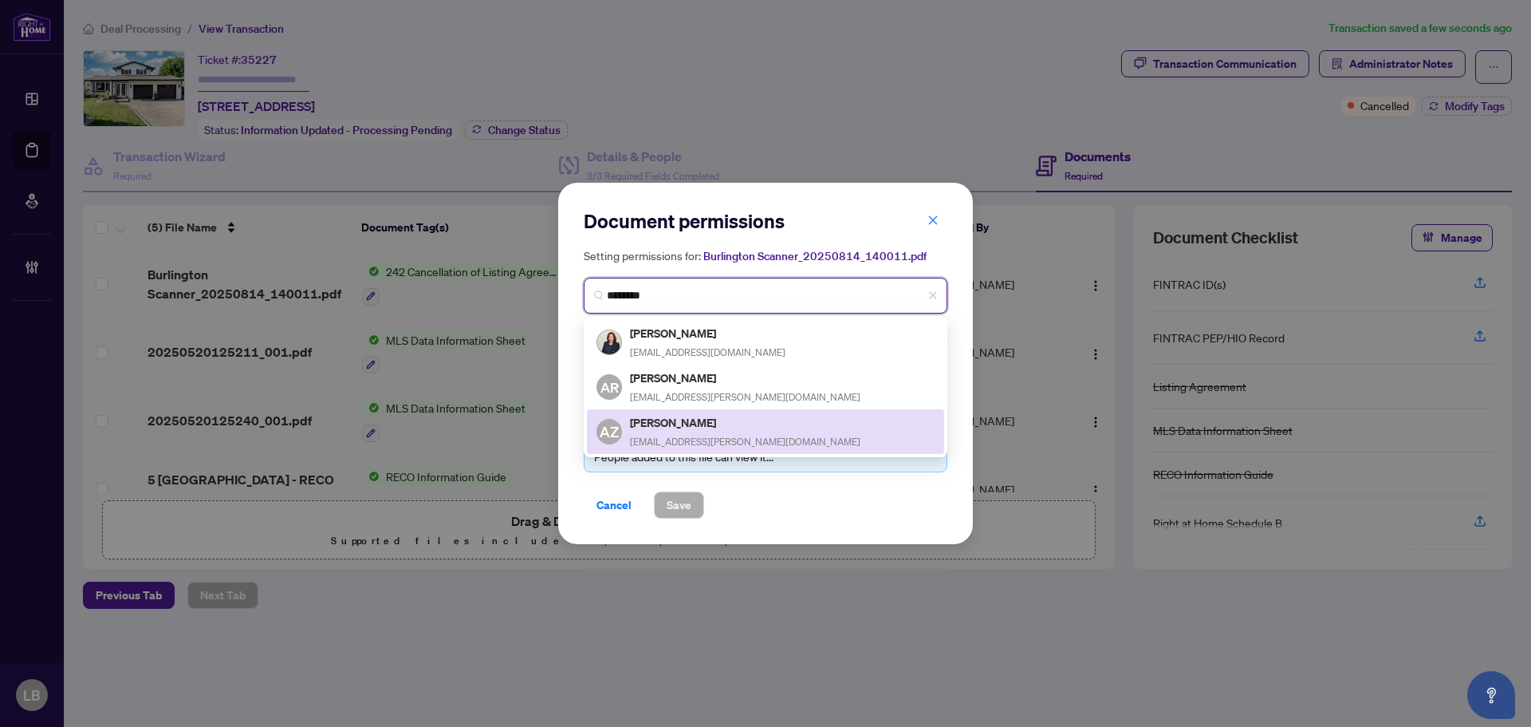
click at [685, 428] on h5 "Angelika Zammit" at bounding box center [745, 422] width 231 height 18
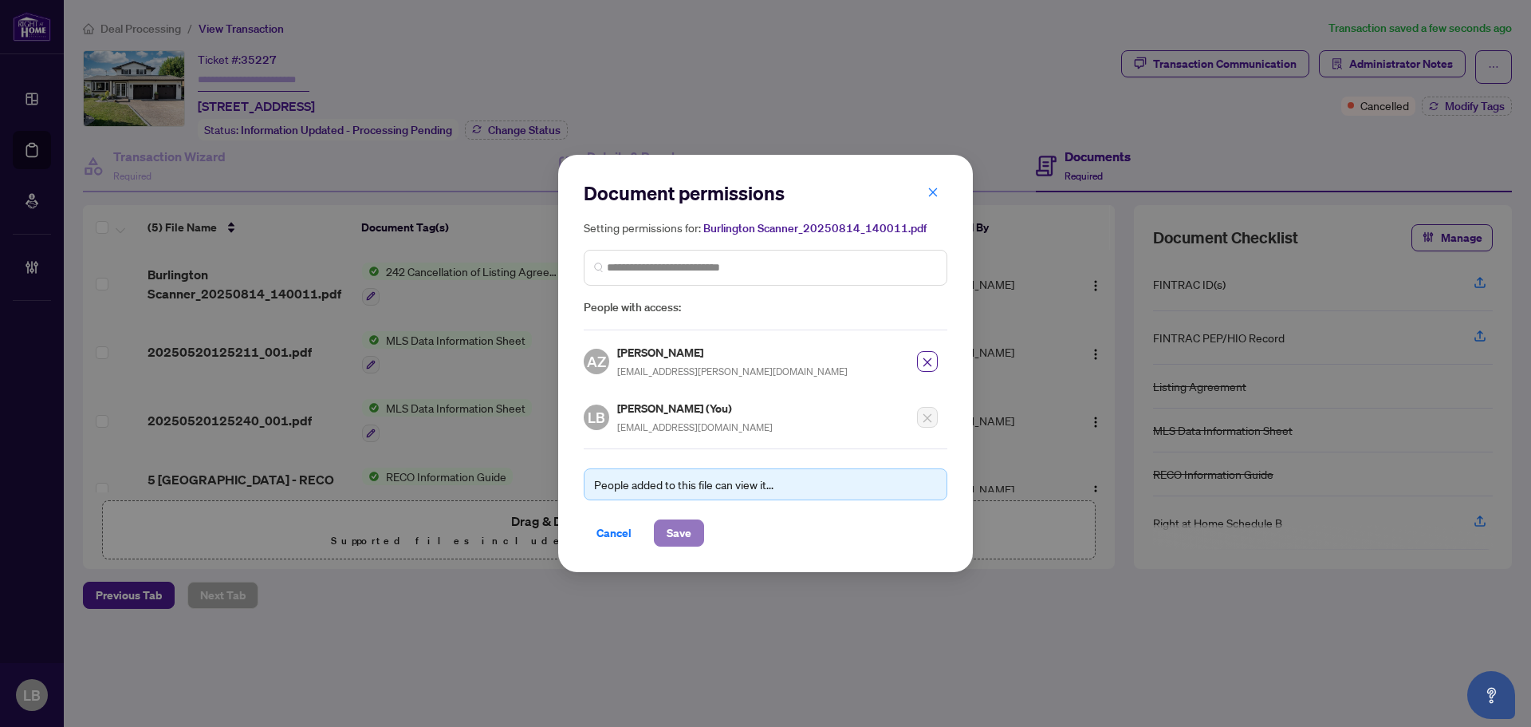
click at [668, 527] on span "Save" at bounding box center [679, 533] width 25 height 26
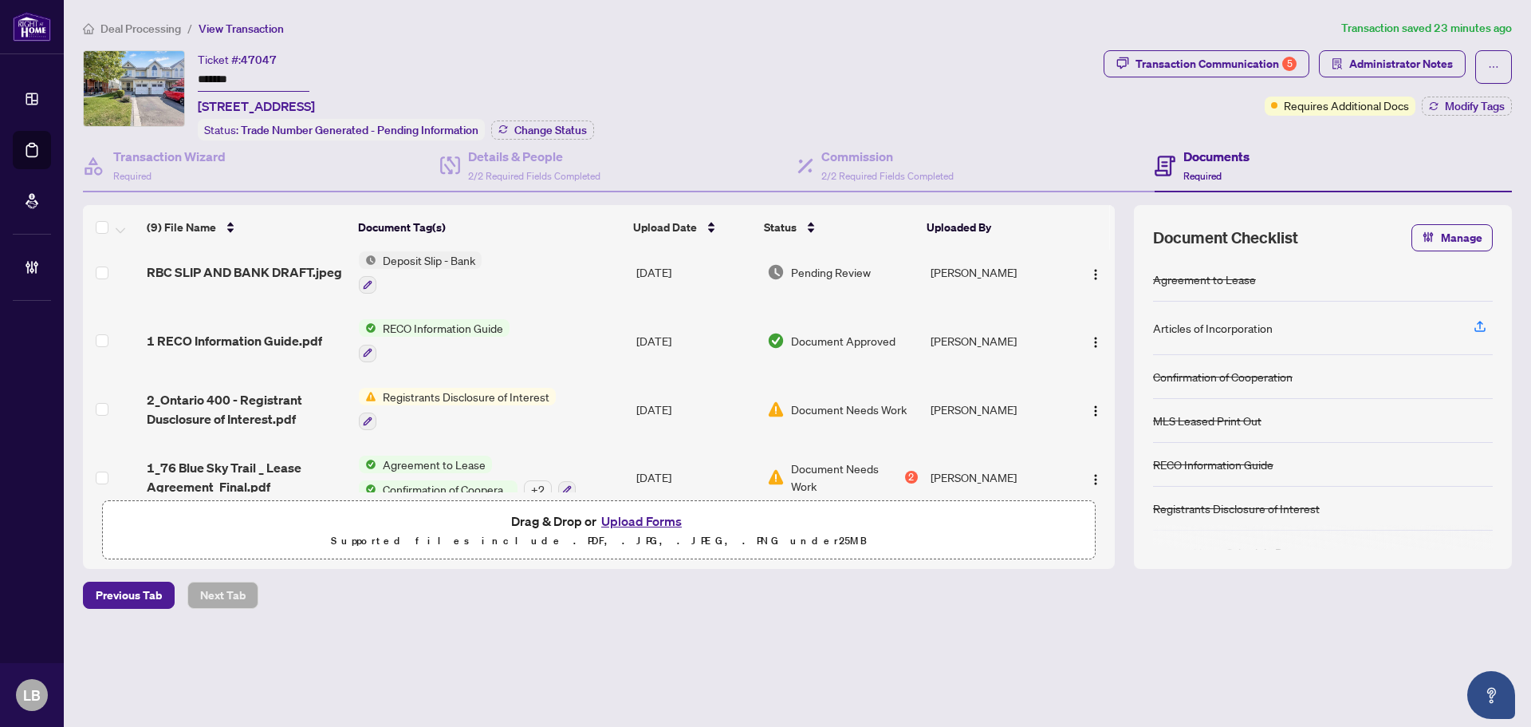
scroll to position [371, 0]
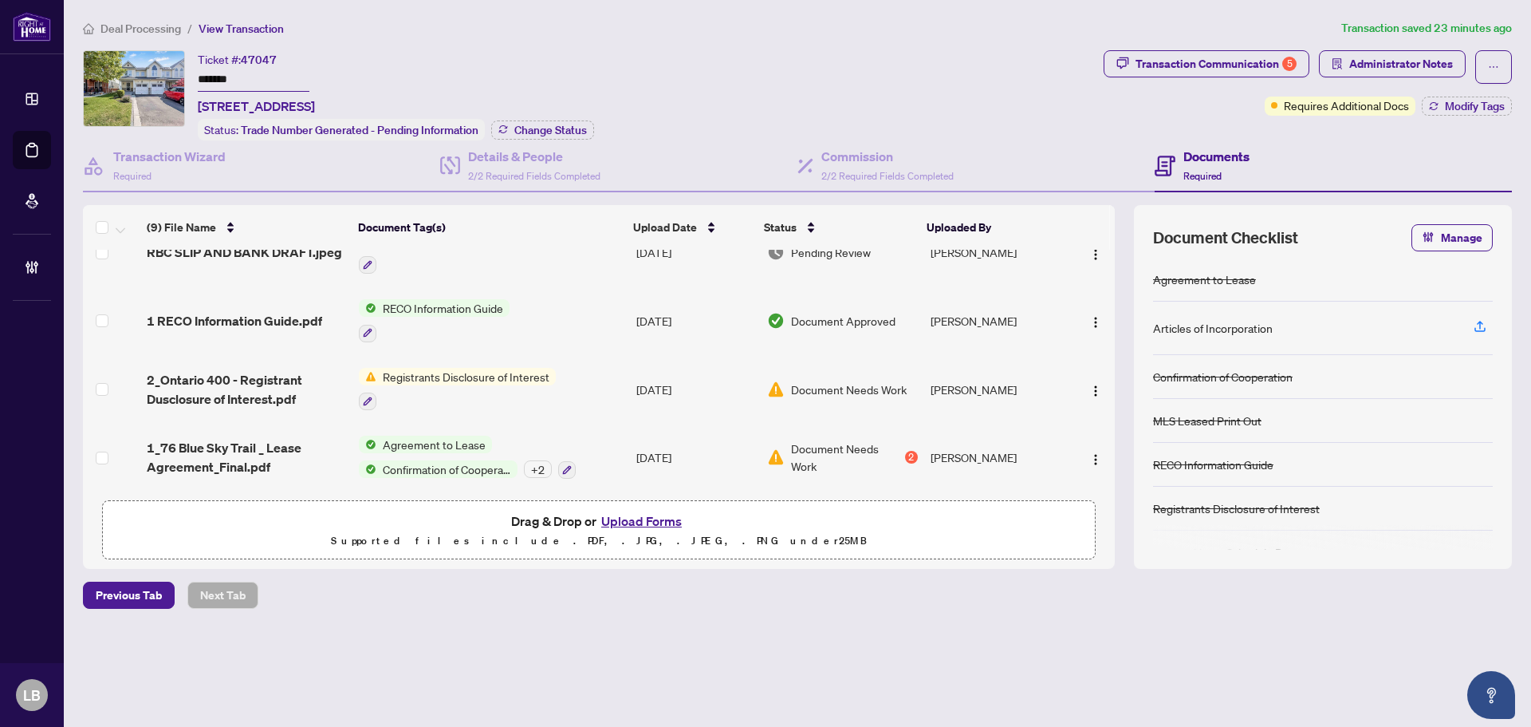
click at [218, 380] on span "2_Ontario 400 - Registrant Dusclosure of Interest.pdf" at bounding box center [246, 389] width 199 height 38
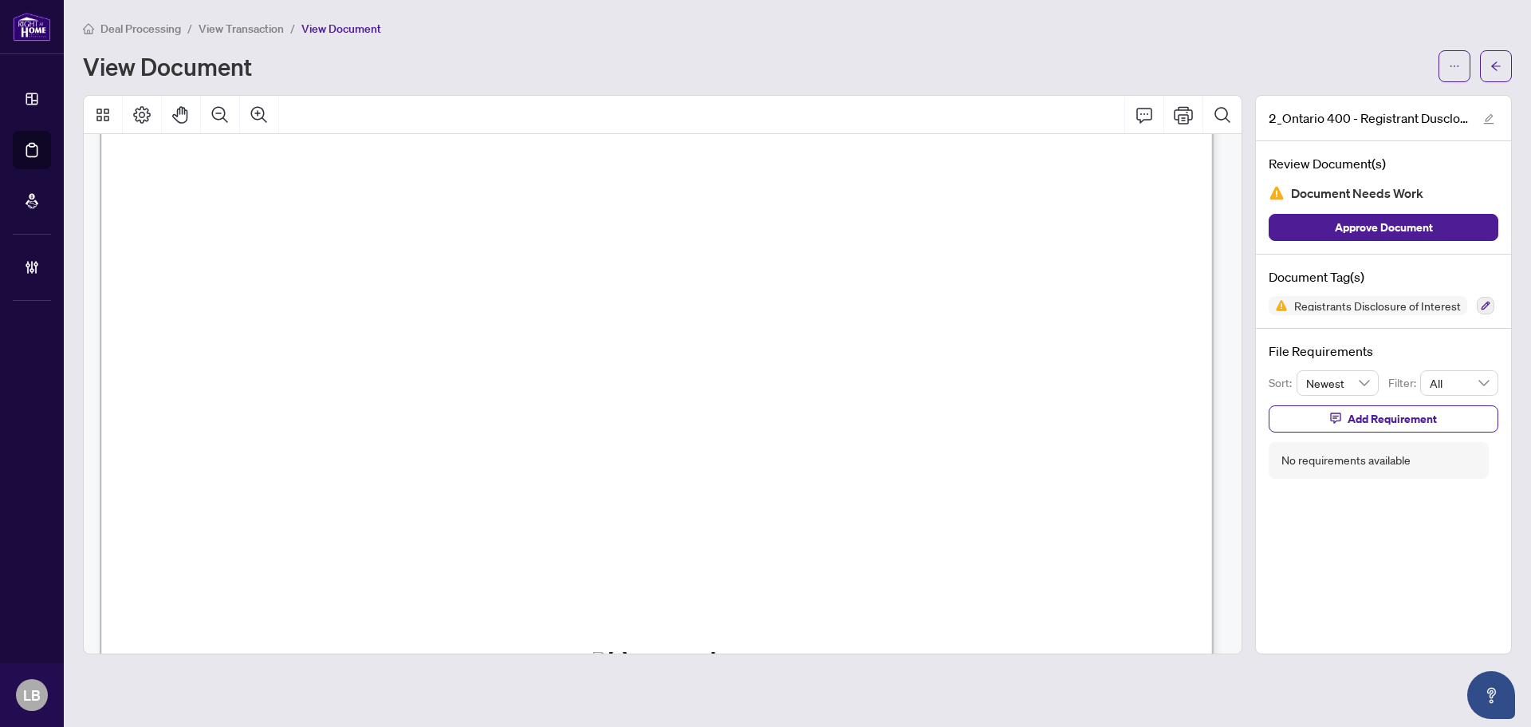
scroll to position [556, 0]
click at [1453, 61] on icon "ellipsis" at bounding box center [1454, 66] width 11 height 11
click at [1390, 103] on span "Download" at bounding box center [1397, 101] width 121 height 18
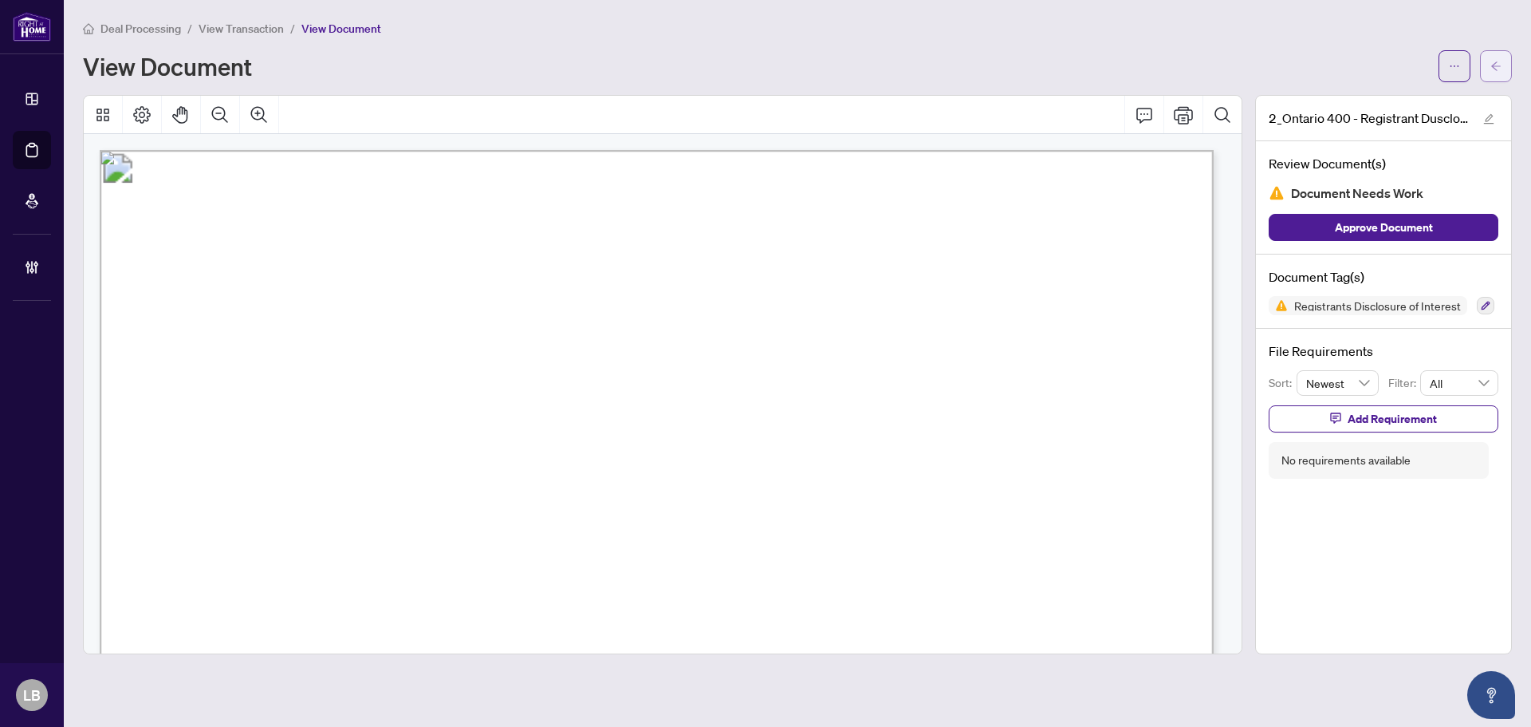
click at [1488, 63] on button "button" at bounding box center [1496, 66] width 32 height 32
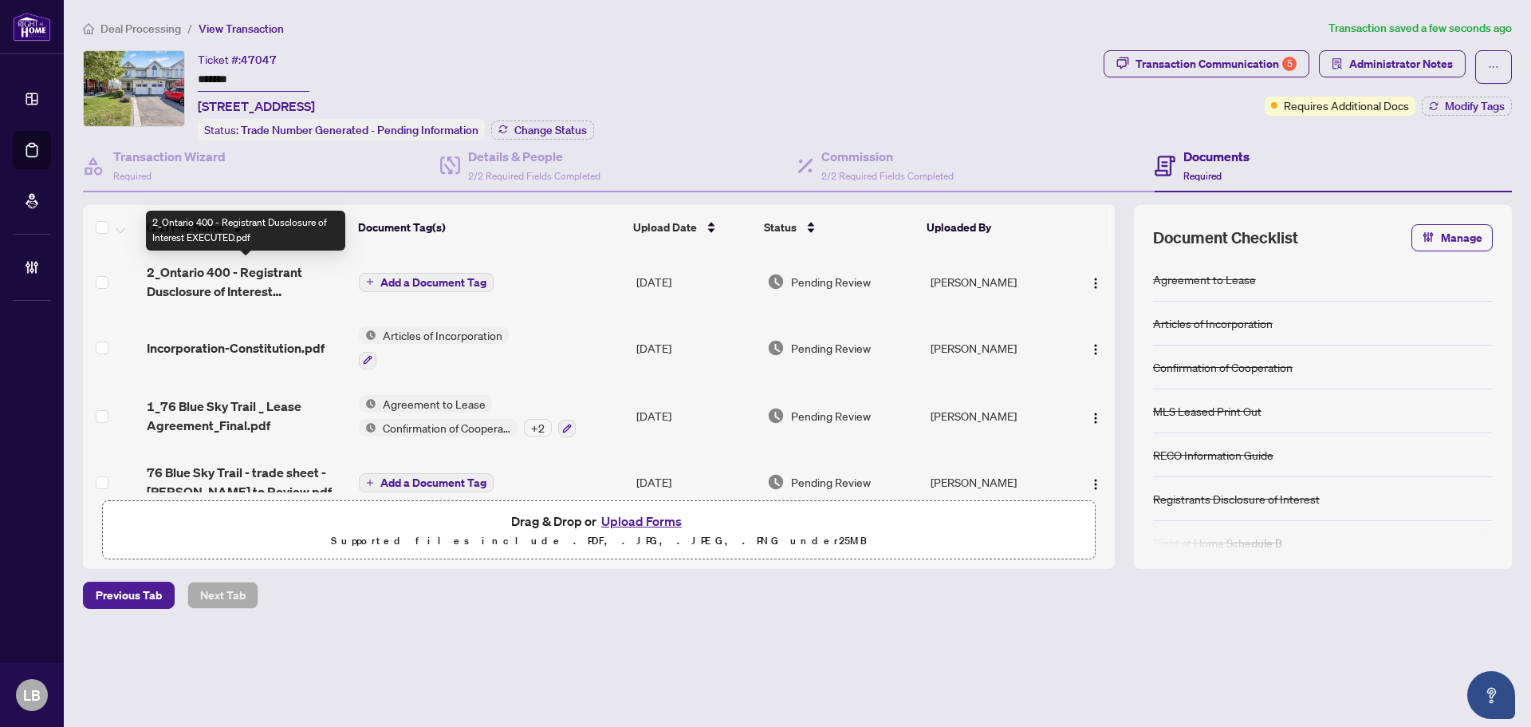
click at [265, 277] on span "2_Ontario 400 - Registrant Dusclosure of Interest EXECUTED.pdf" at bounding box center [246, 281] width 199 height 38
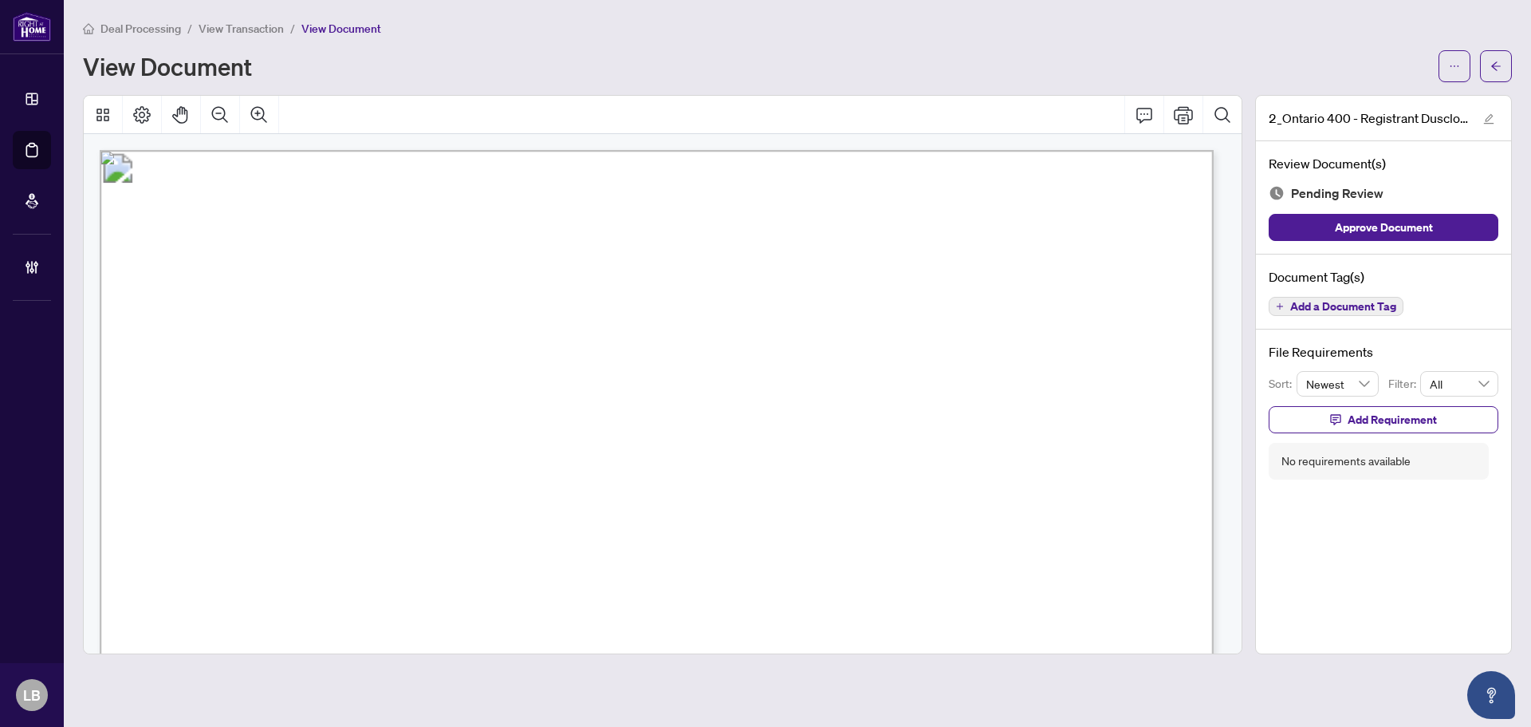
click at [1318, 301] on span "Add a Document Tag" at bounding box center [1343, 306] width 106 height 11
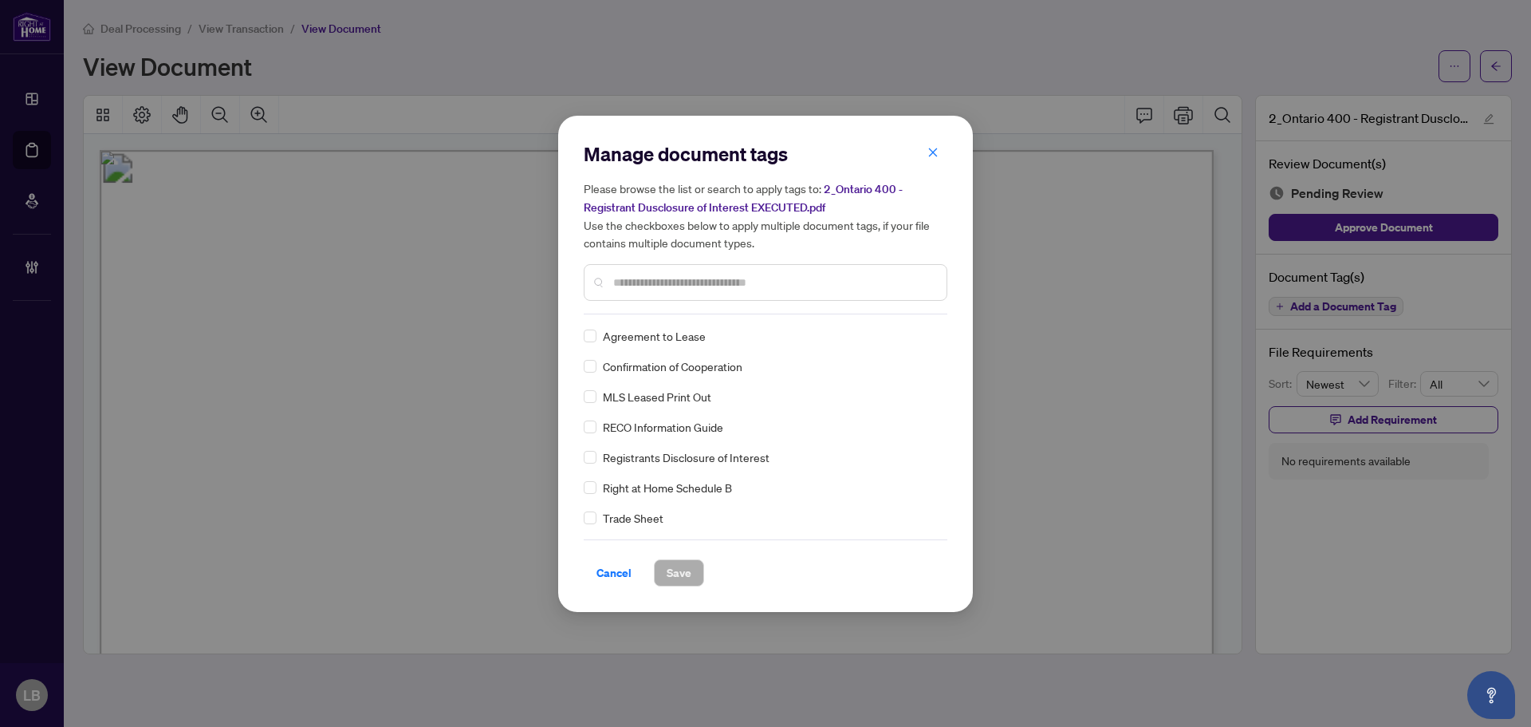
click at [656, 280] on input "text" at bounding box center [773, 283] width 321 height 18
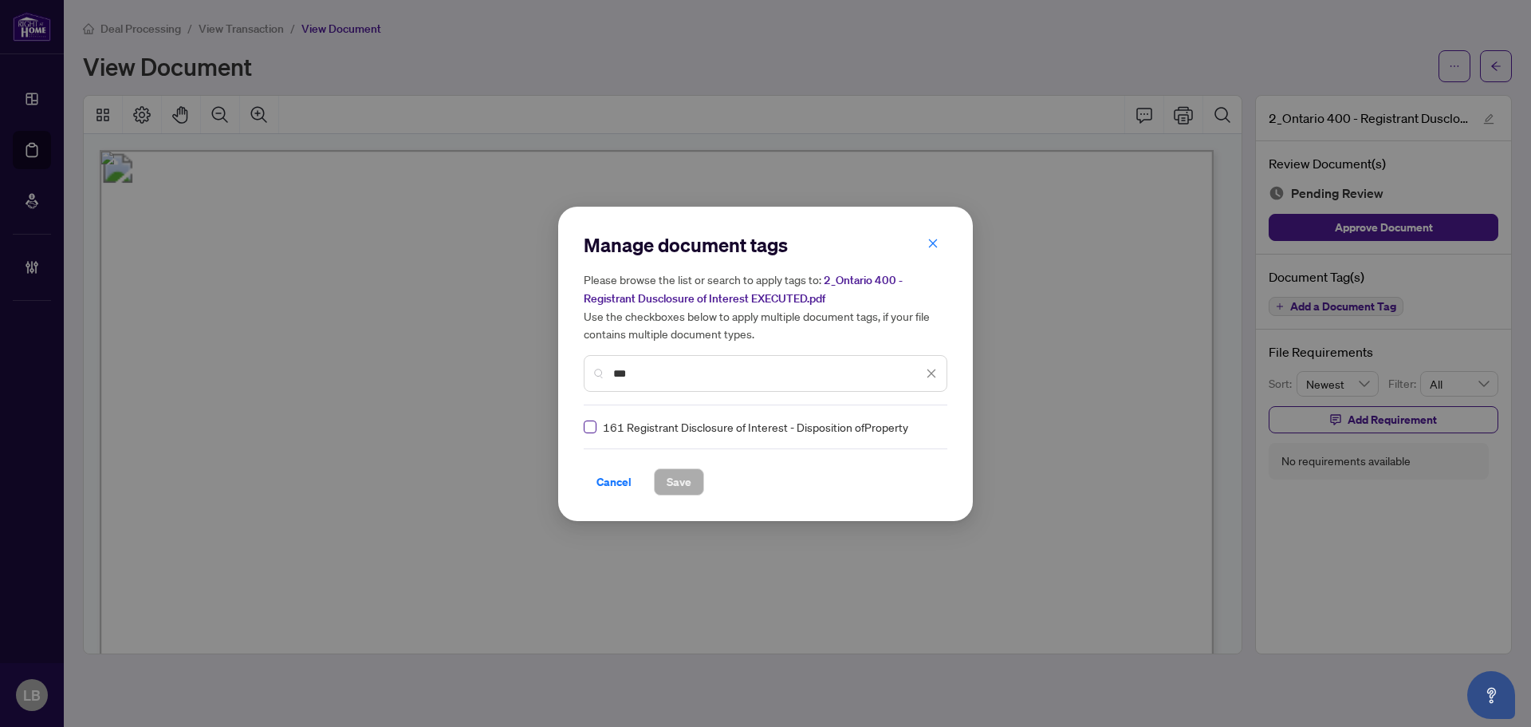
type input "***"
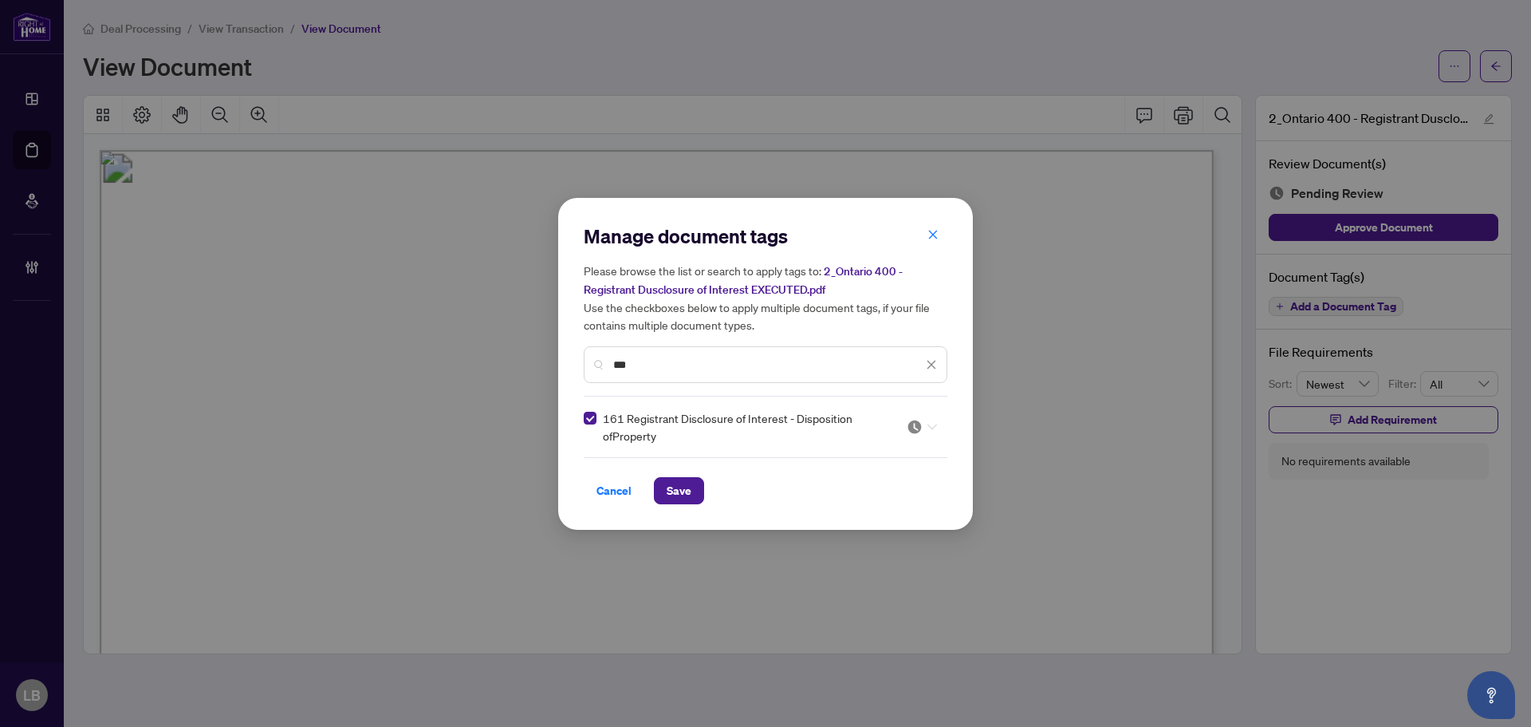
click at [923, 429] on div at bounding box center [922, 427] width 30 height 16
click at [857, 511] on div "Approved" at bounding box center [874, 504] width 102 height 18
click at [678, 492] on span "Save" at bounding box center [679, 491] width 25 height 26
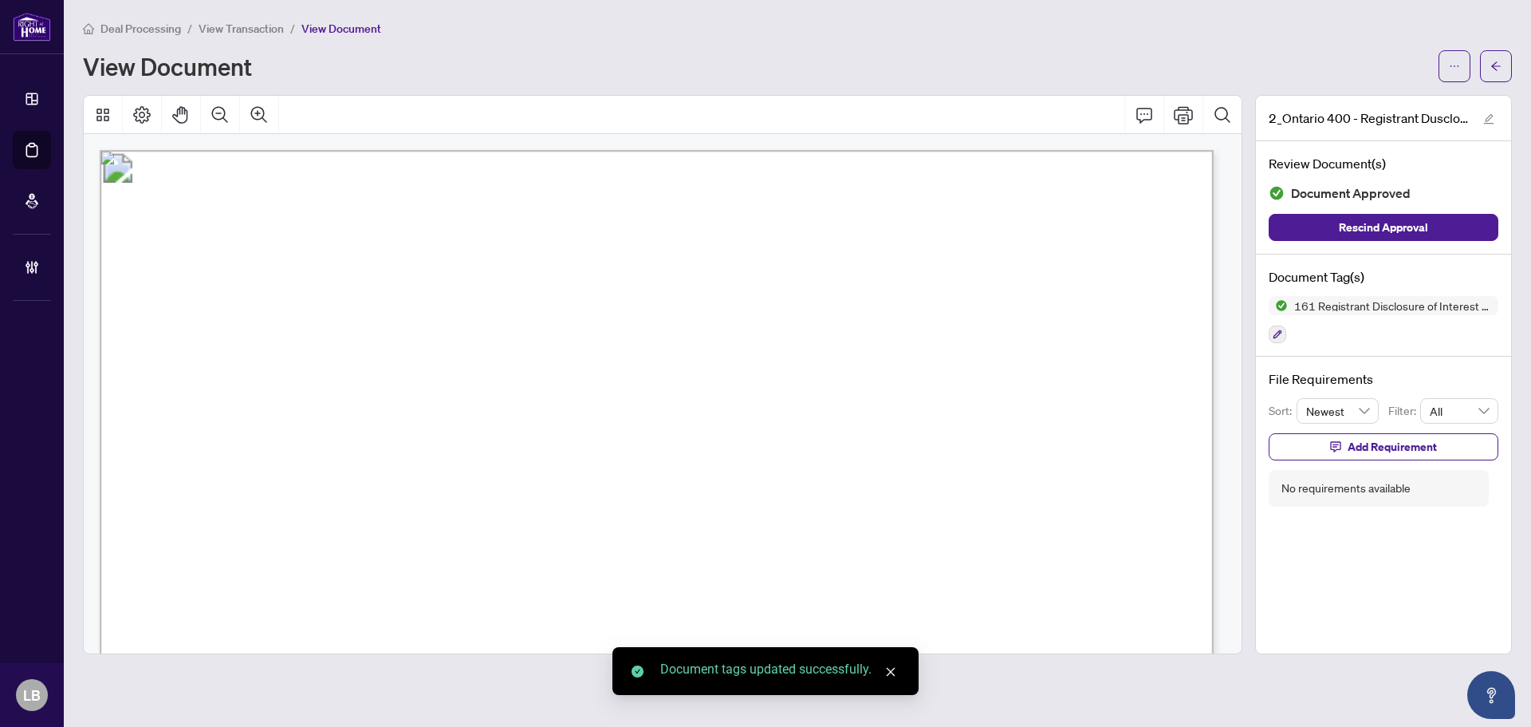
click at [1496, 57] on span "button" at bounding box center [1496, 66] width 11 height 26
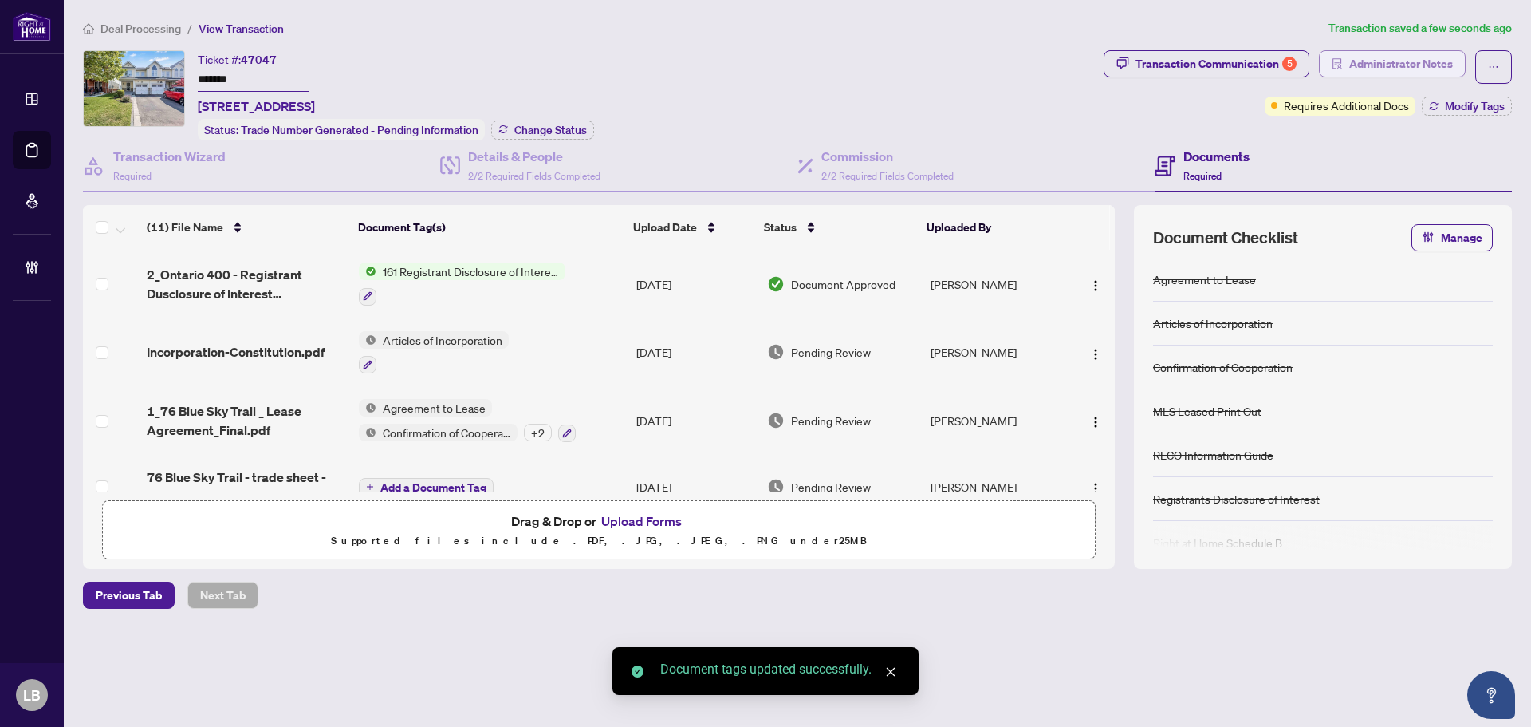
click at [1431, 64] on span "Administrator Notes" at bounding box center [1402, 64] width 104 height 26
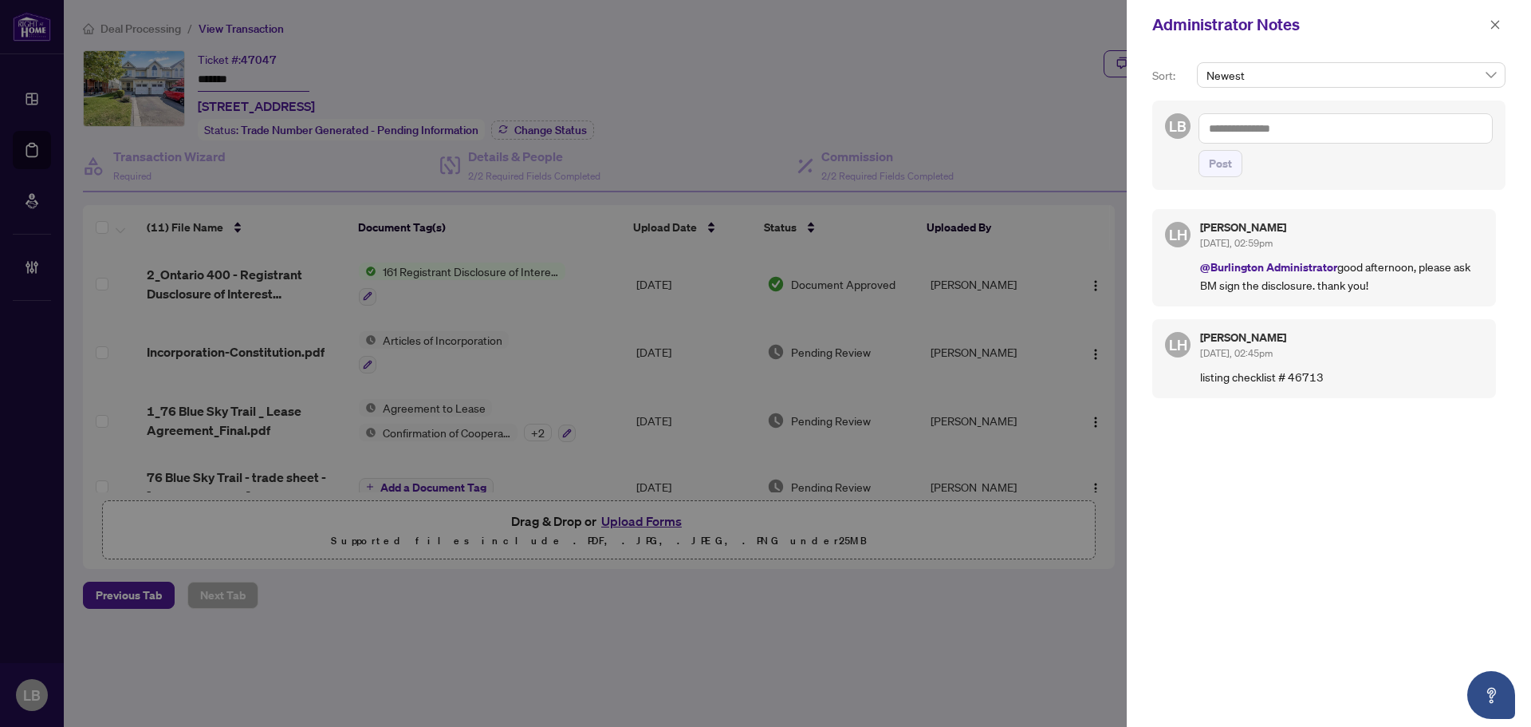
click at [1267, 125] on textarea at bounding box center [1346, 128] width 294 height 30
click at [1263, 137] on span "[PERSON_NAME]" at bounding box center [1257, 139] width 41 height 14
type textarea "**********"
click at [1216, 164] on span "Post" at bounding box center [1220, 164] width 23 height 26
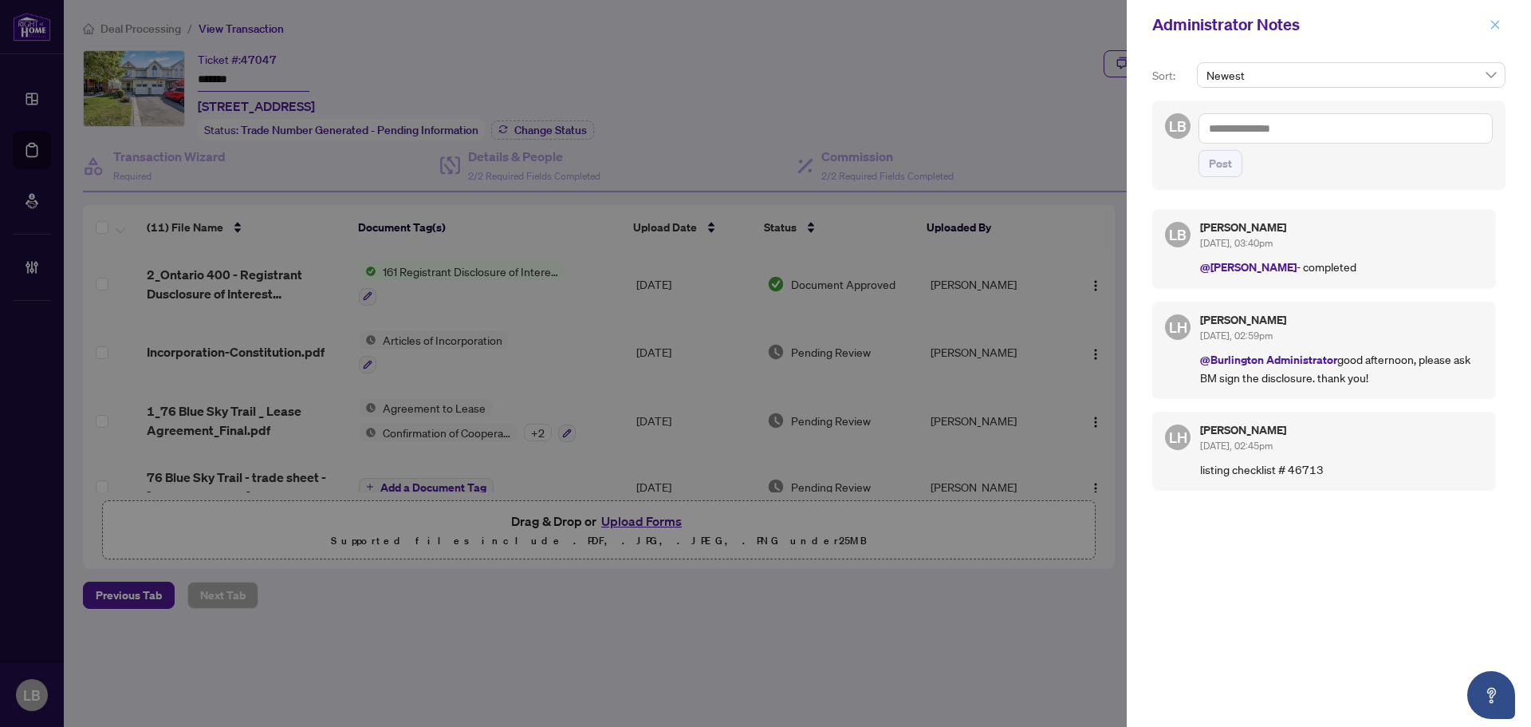
click at [1498, 28] on icon "close" at bounding box center [1495, 24] width 9 height 9
